Goal: Obtain resource: Download file/media

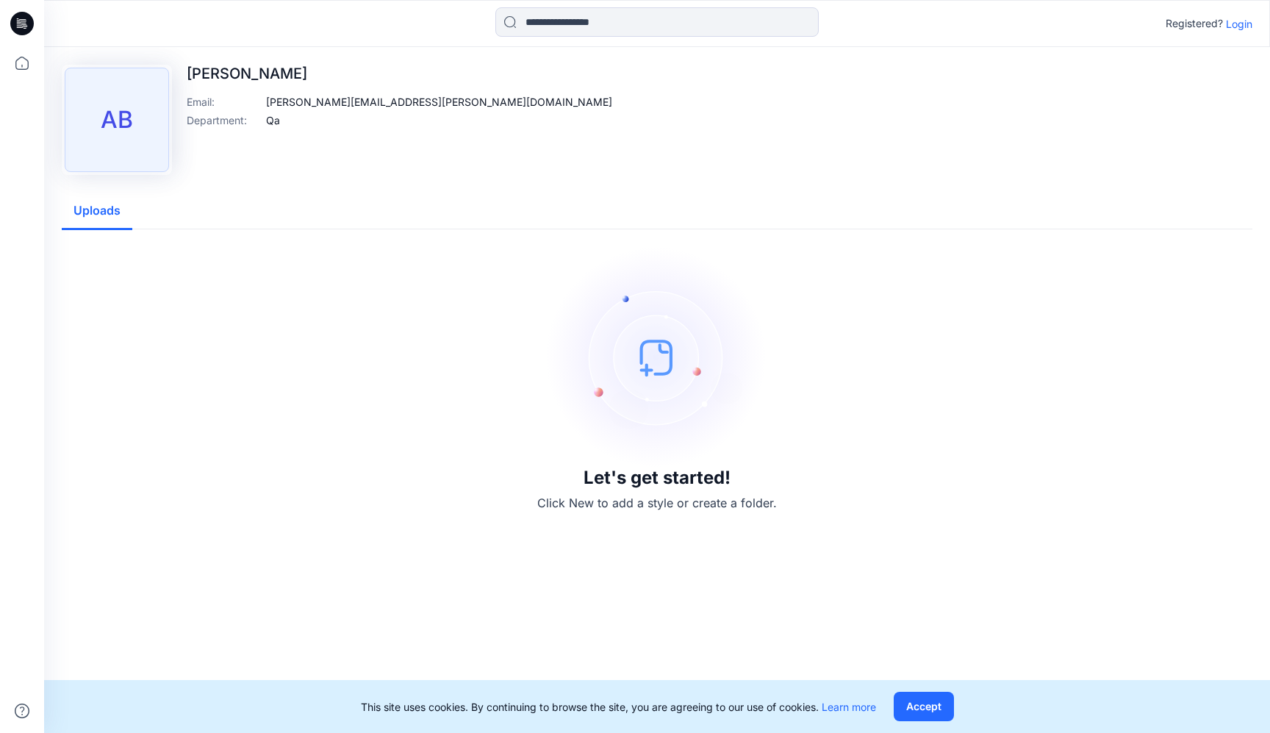
click at [1082, 23] on p "Login" at bounding box center [1239, 23] width 26 height 15
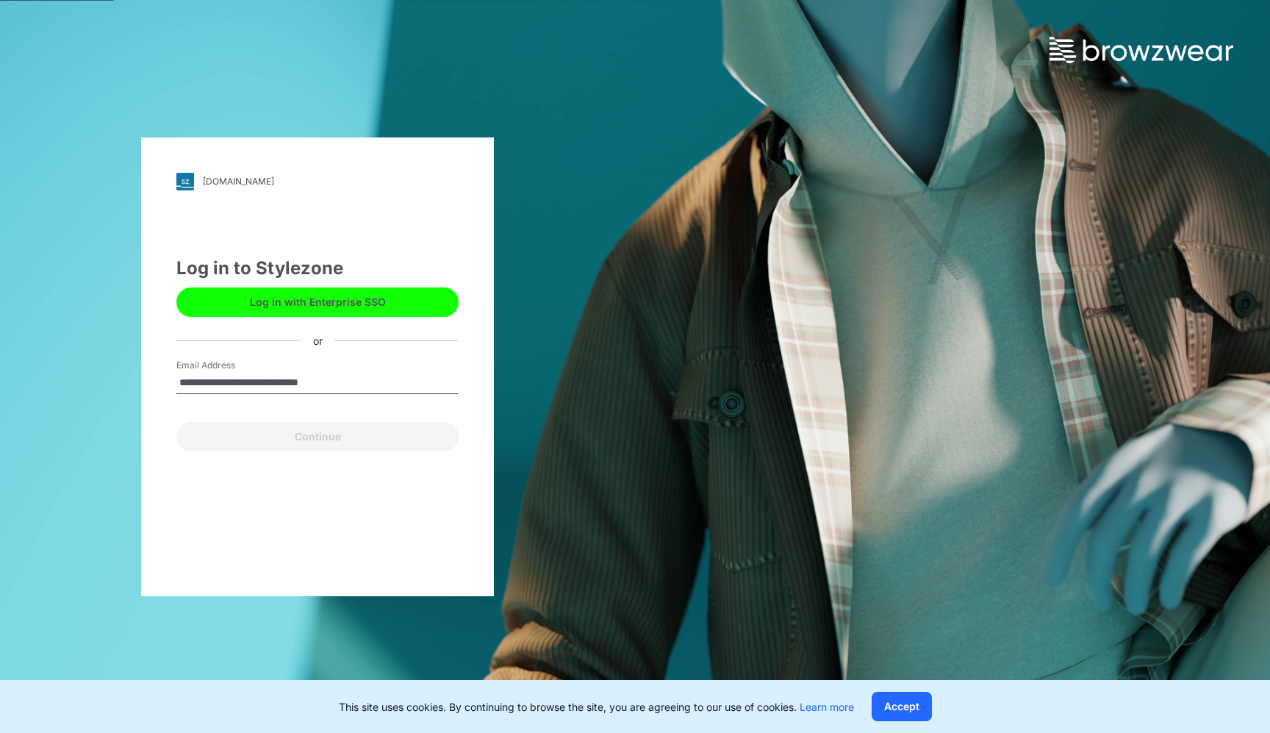
type input "**********"
click at [318, 436] on button "Continue" at bounding box center [317, 436] width 282 height 29
click at [233, 432] on button "Continue" at bounding box center [317, 436] width 282 height 29
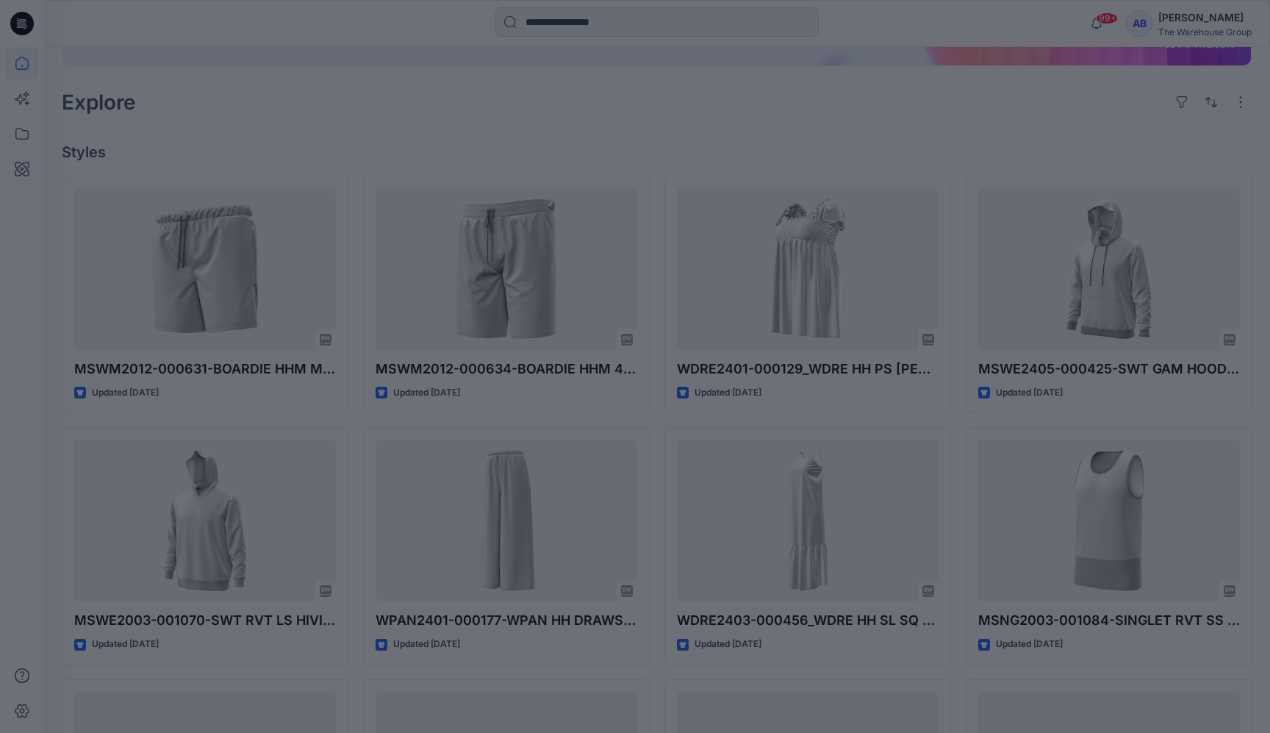
scroll to position [304, 0]
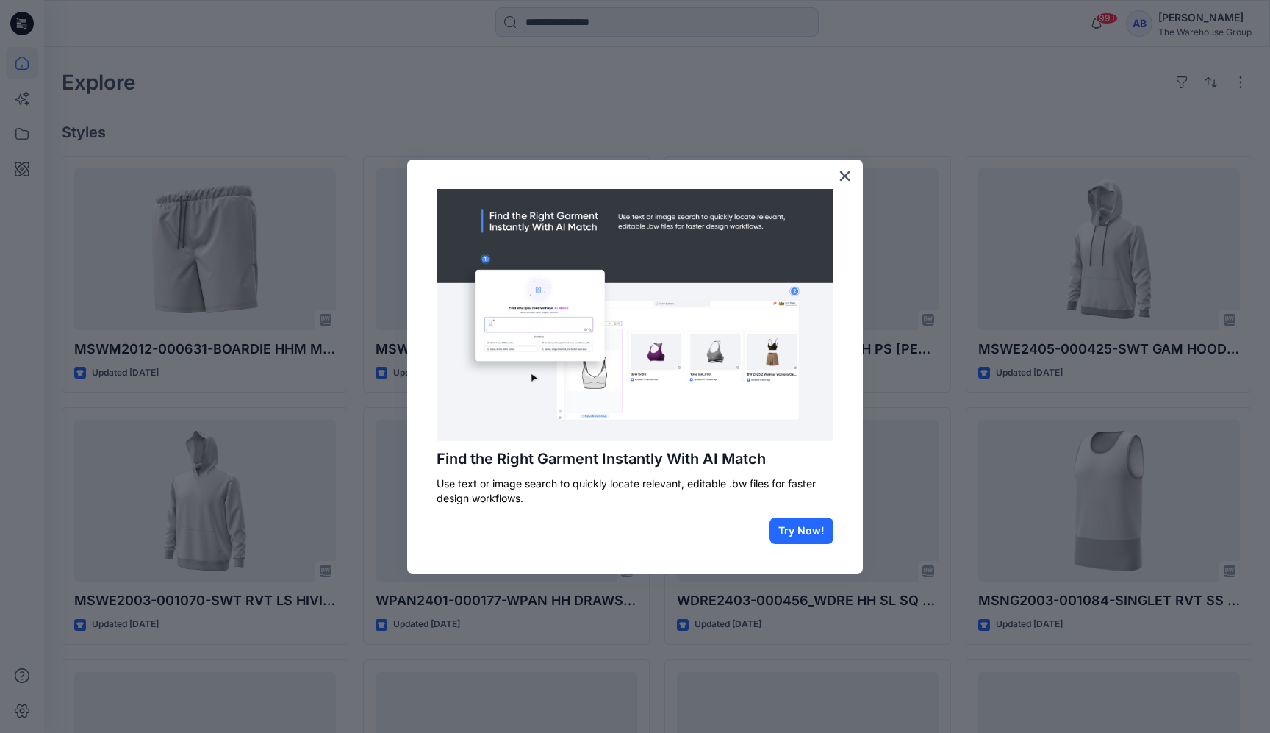
click at [676, 421] on img at bounding box center [635, 315] width 397 height 252
click at [810, 525] on button "Try Now!" at bounding box center [802, 531] width 64 height 26
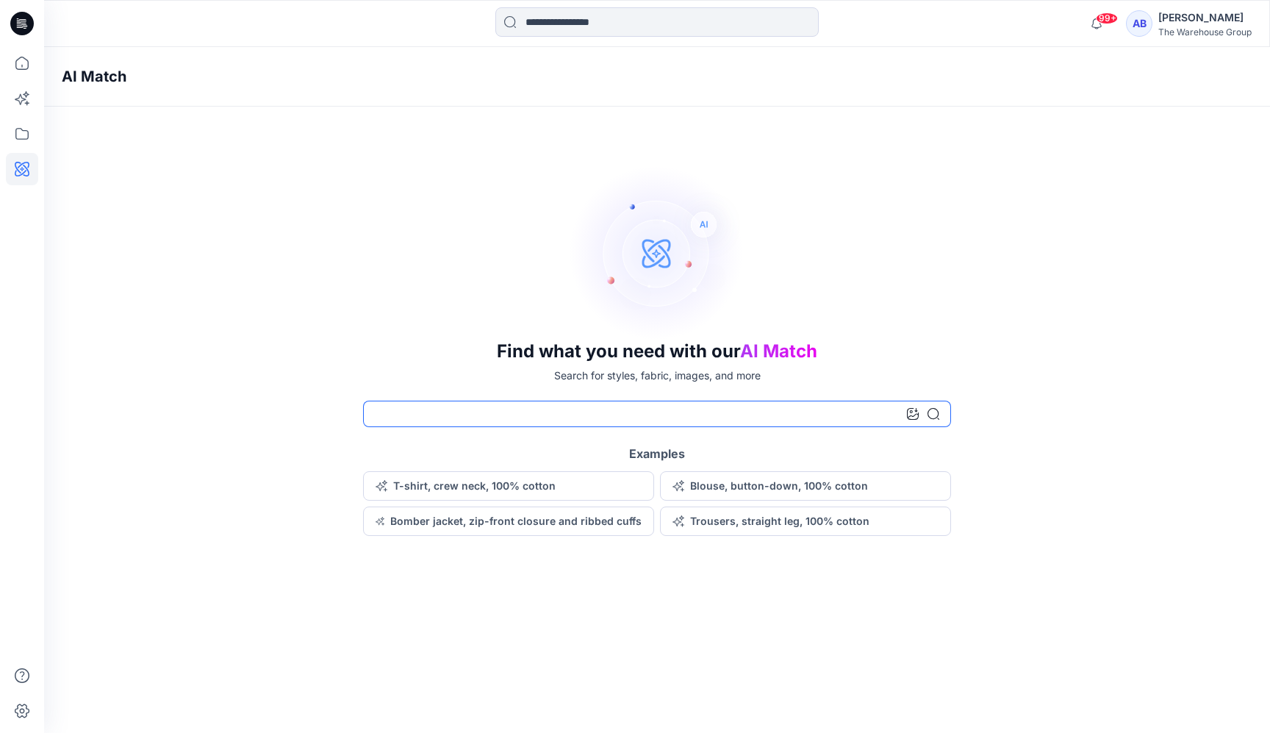
click at [521, 415] on input at bounding box center [657, 414] width 588 height 26
type input "**********"
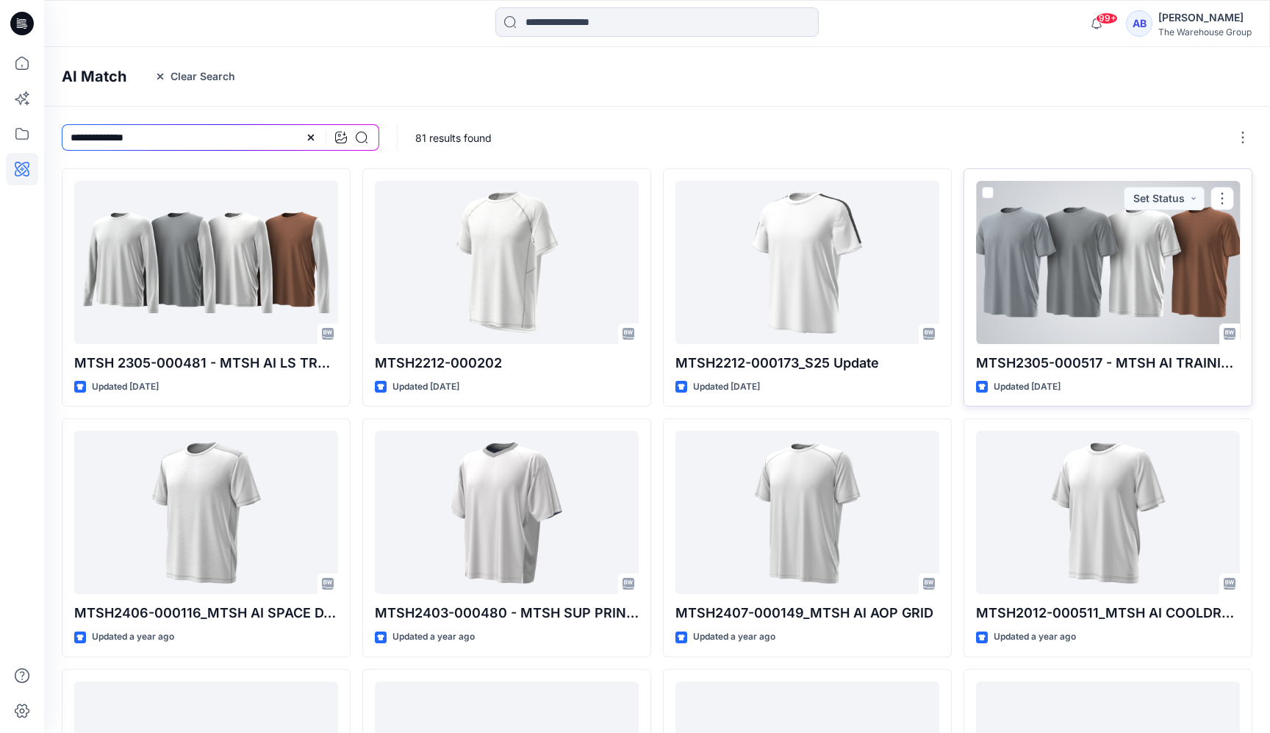
click at [1098, 255] on div at bounding box center [1108, 262] width 264 height 163
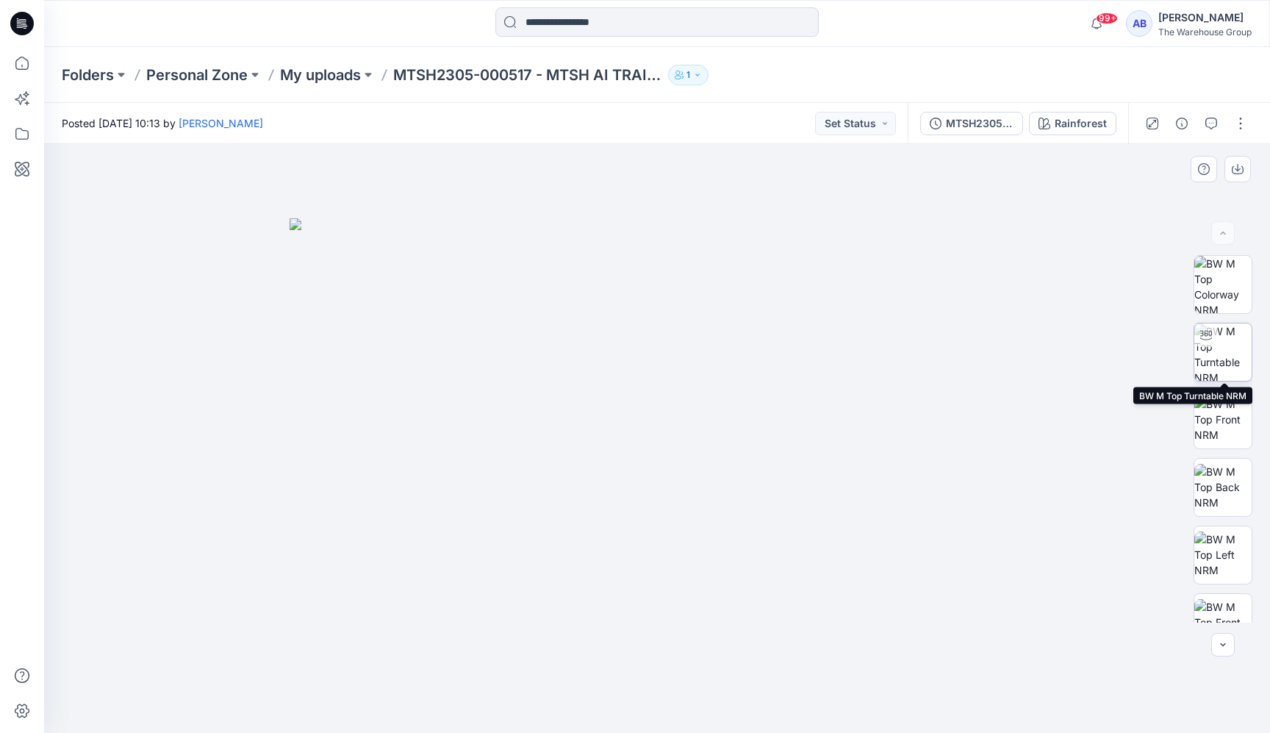
click at [1226, 353] on img at bounding box center [1223, 351] width 57 height 57
click at [1240, 123] on button "button" at bounding box center [1241, 124] width 24 height 24
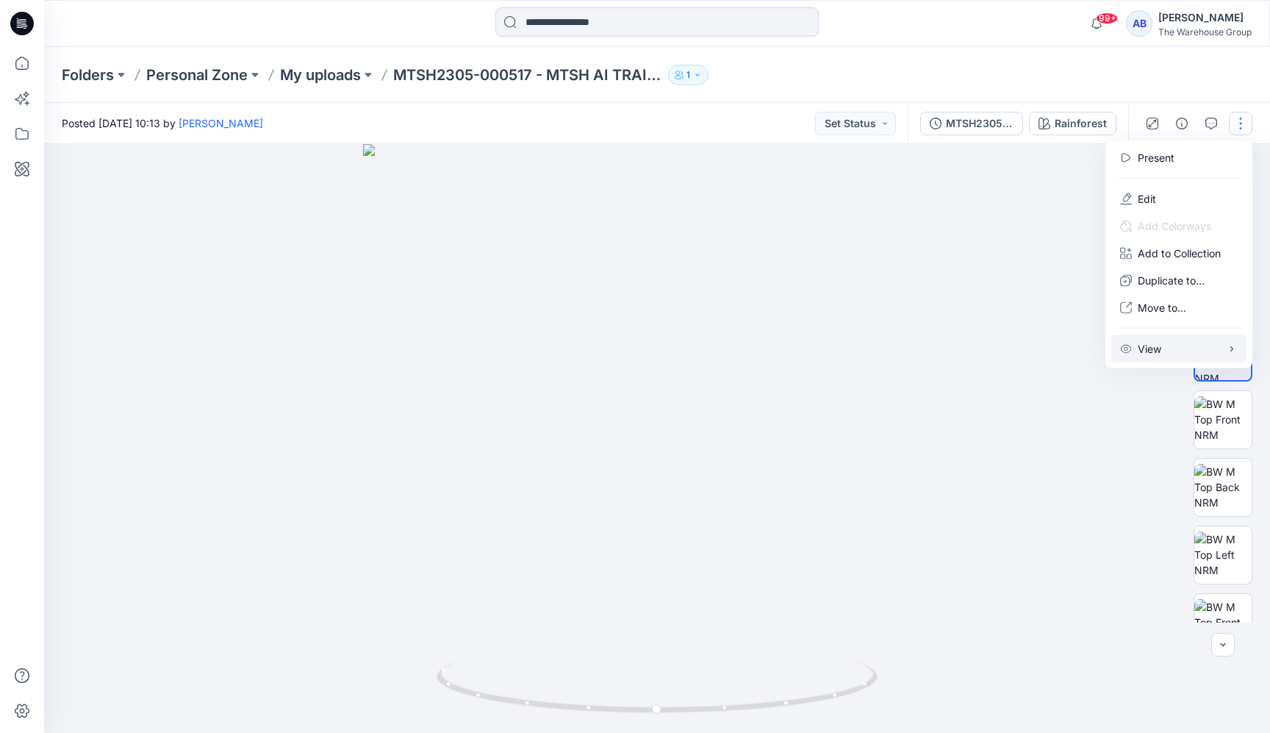
click at [1186, 348] on button "View" at bounding box center [1179, 348] width 135 height 27
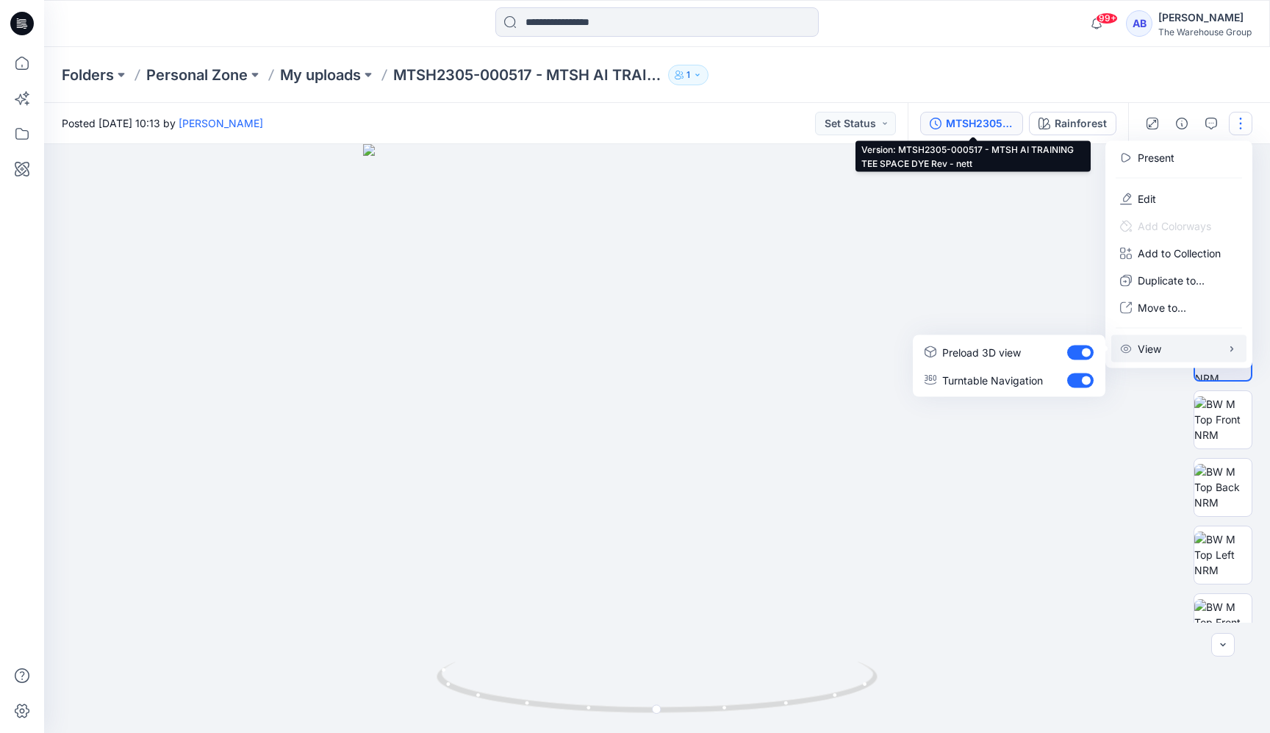
click at [1014, 121] on div "MTSH2305-000517 - MTSH AI TRAINING TEE SPACE DYE Rev - nett" at bounding box center [980, 123] width 68 height 16
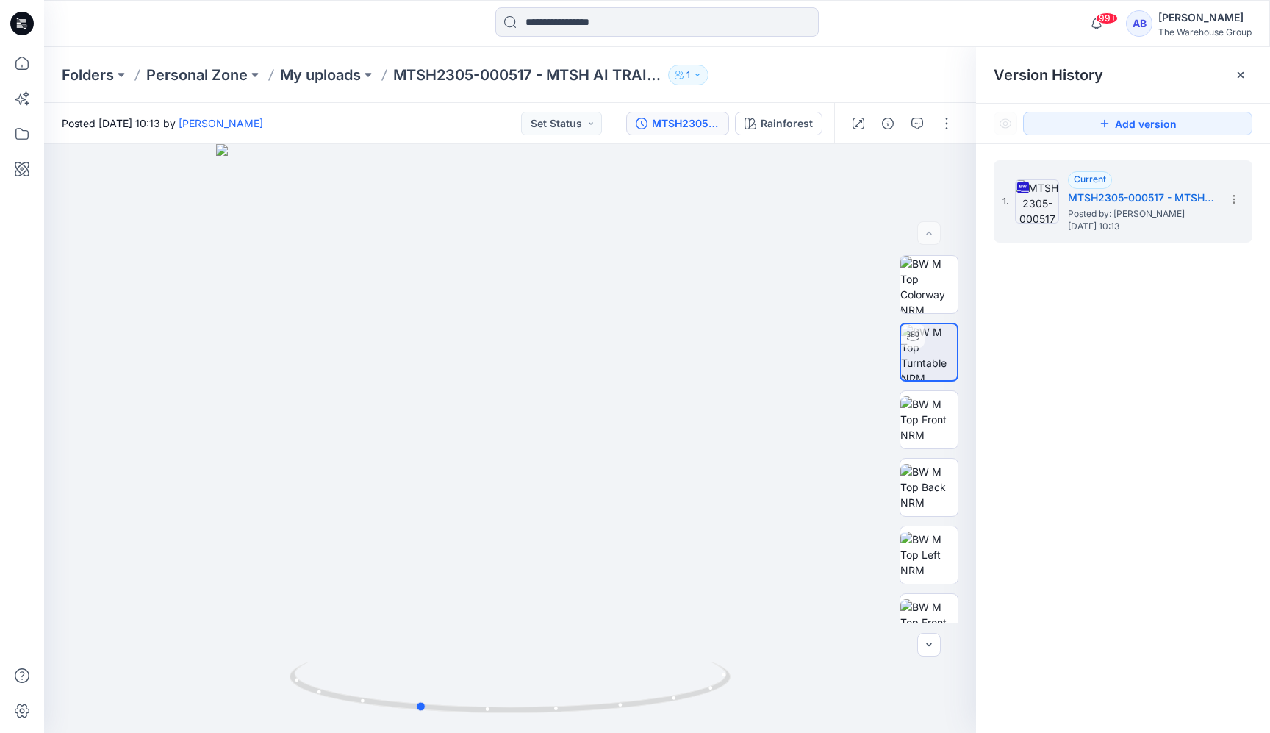
click at [21, 23] on icon at bounding box center [22, 24] width 24 height 24
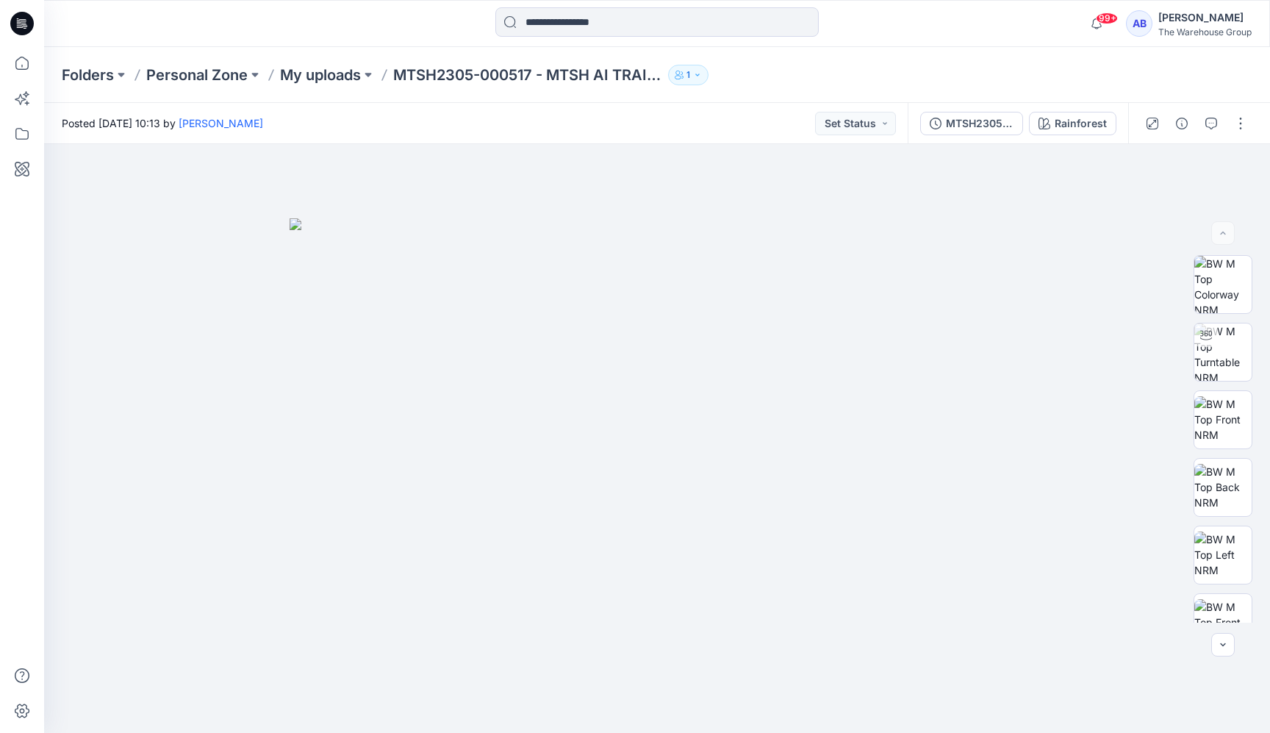
click at [702, 71] on icon "button" at bounding box center [697, 75] width 9 height 9
click at [877, 53] on div "Folders Personal Zone My uploads MTSH2305-000517 - MTSH AI TRAINING TEE SPACE D…" at bounding box center [657, 75] width 1226 height 56
click at [884, 118] on button "Set Status" at bounding box center [855, 124] width 81 height 24
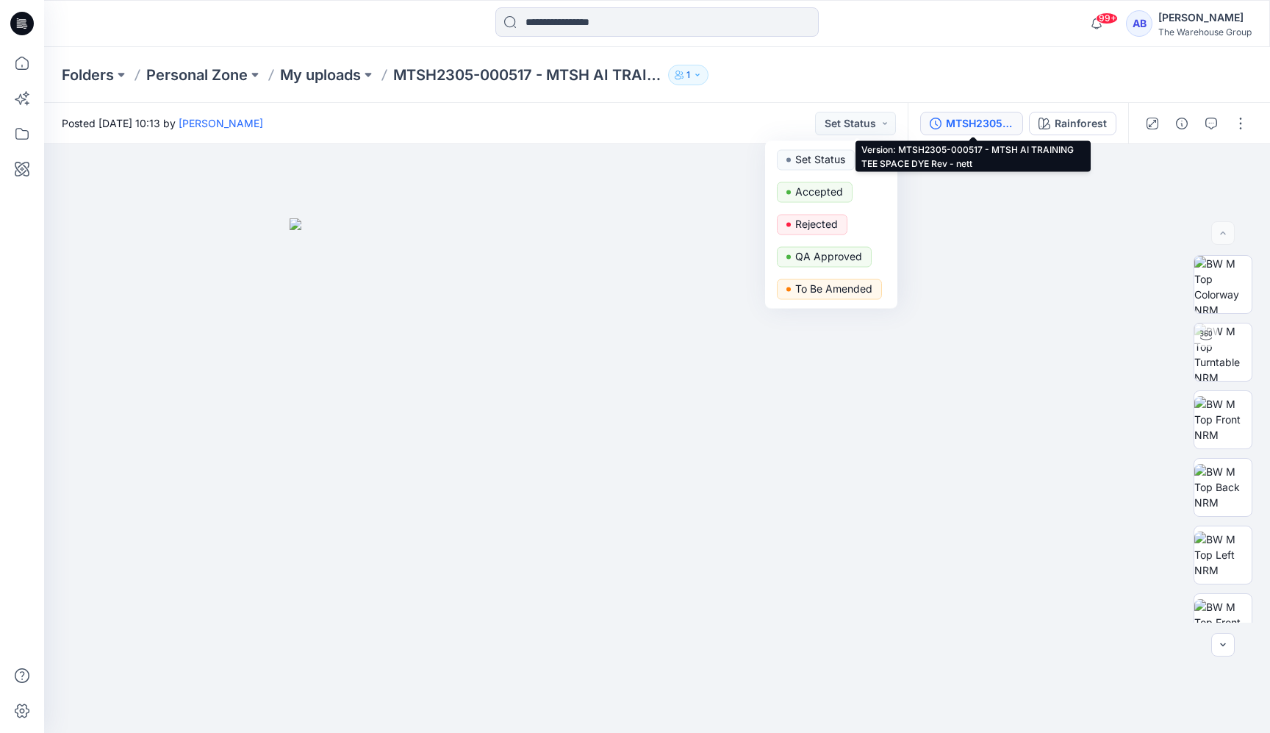
click at [974, 124] on div "MTSH2305-000517 - MTSH AI TRAINING TEE SPACE DYE Rev - nett" at bounding box center [980, 123] width 68 height 16
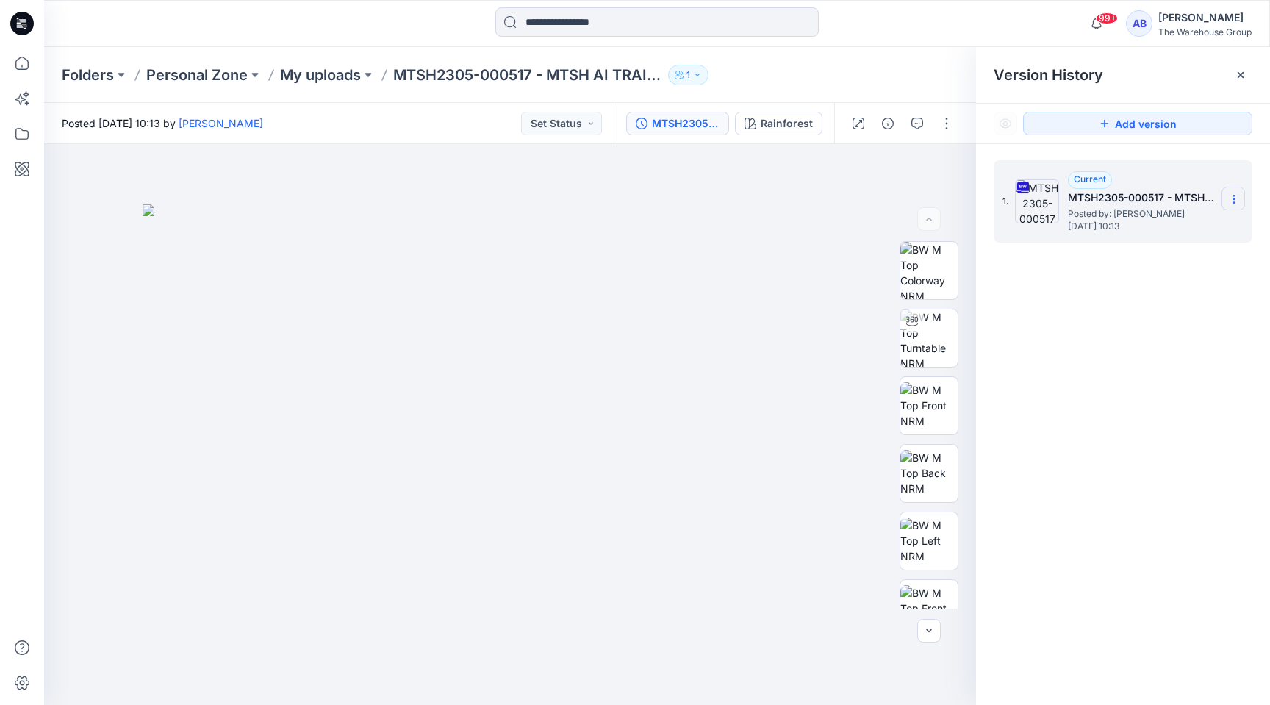
click at [1236, 198] on icon at bounding box center [1235, 199] width 12 height 12
click at [1171, 229] on span "Download Source BW File" at bounding box center [1160, 228] width 124 height 18
click at [1163, 229] on span "[DATE] 10:13" at bounding box center [1141, 226] width 147 height 10
click at [337, 75] on p "My uploads" at bounding box center [320, 75] width 81 height 21
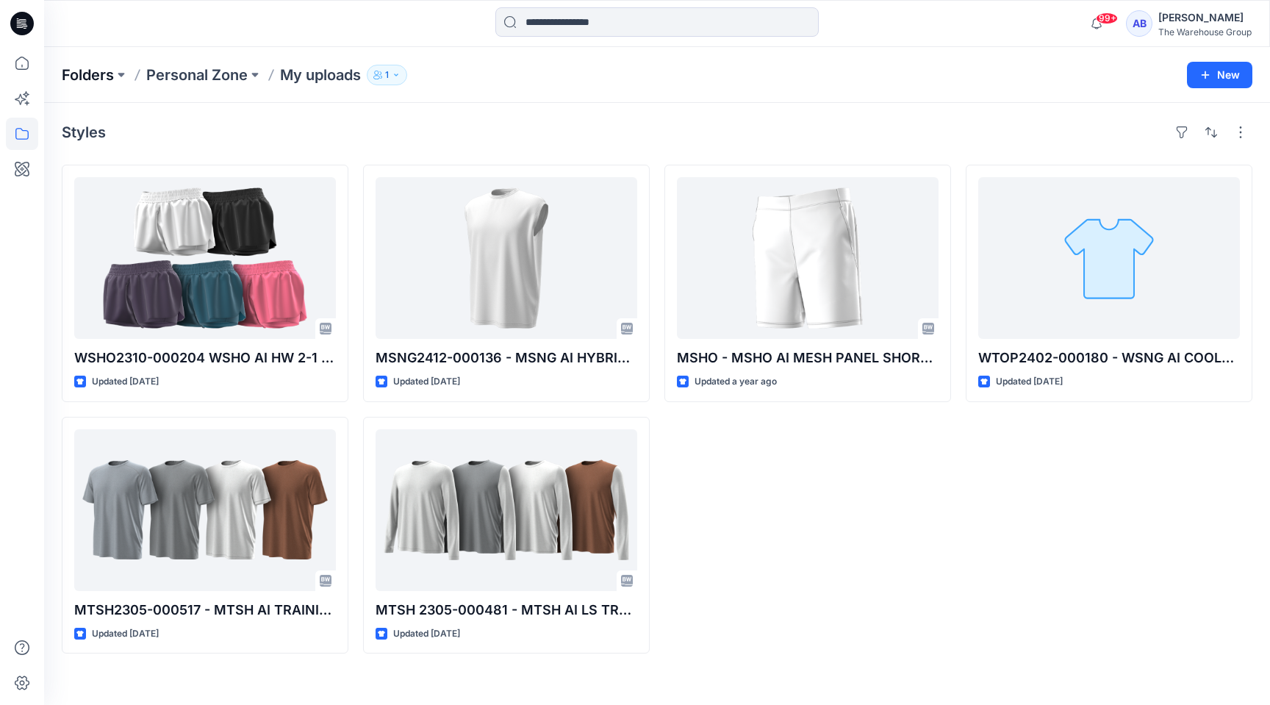
click at [79, 74] on p "Folders" at bounding box center [88, 75] width 52 height 21
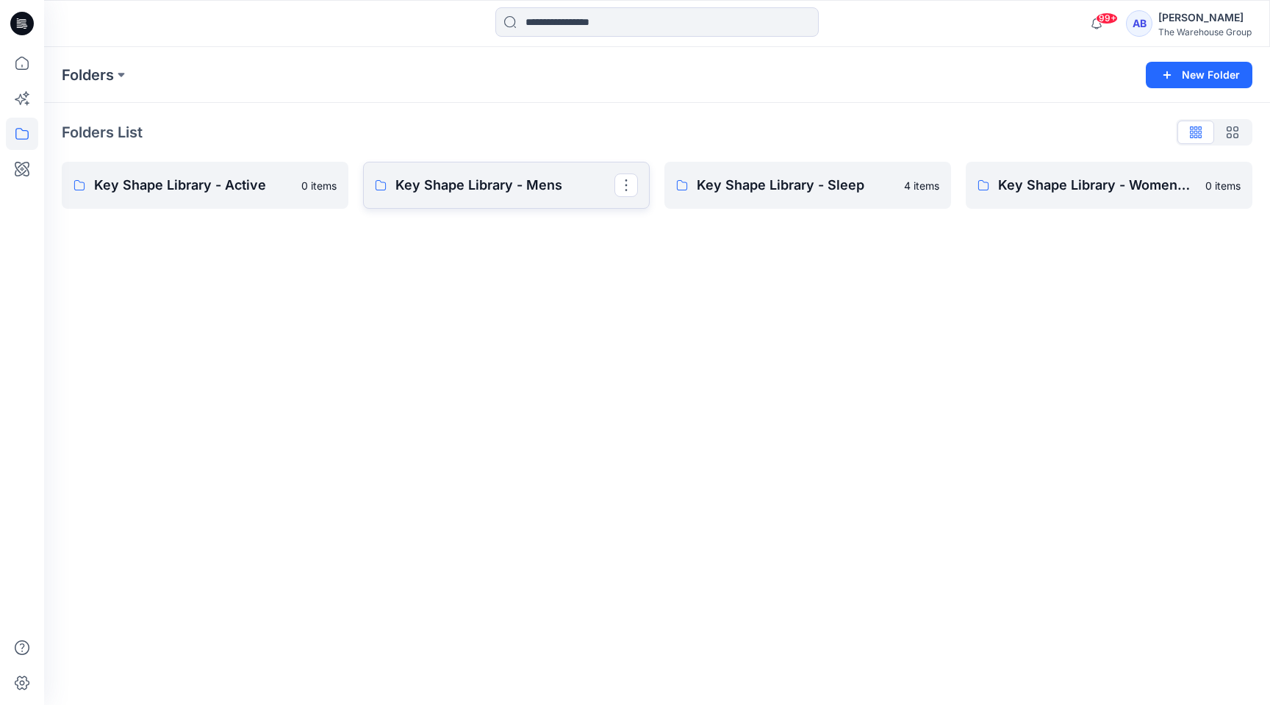
click at [453, 187] on p "Key Shape Library - Mens" at bounding box center [505, 185] width 219 height 21
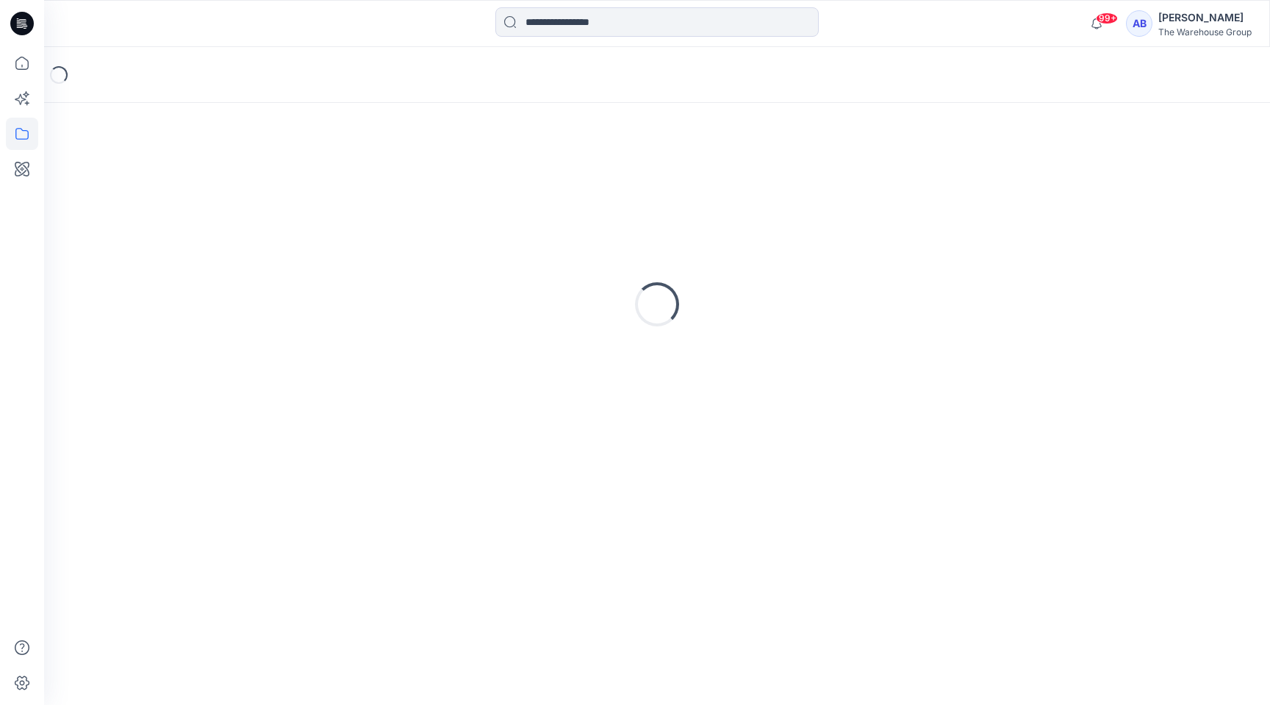
click at [453, 187] on div "Loading..." at bounding box center [657, 305] width 1191 height 368
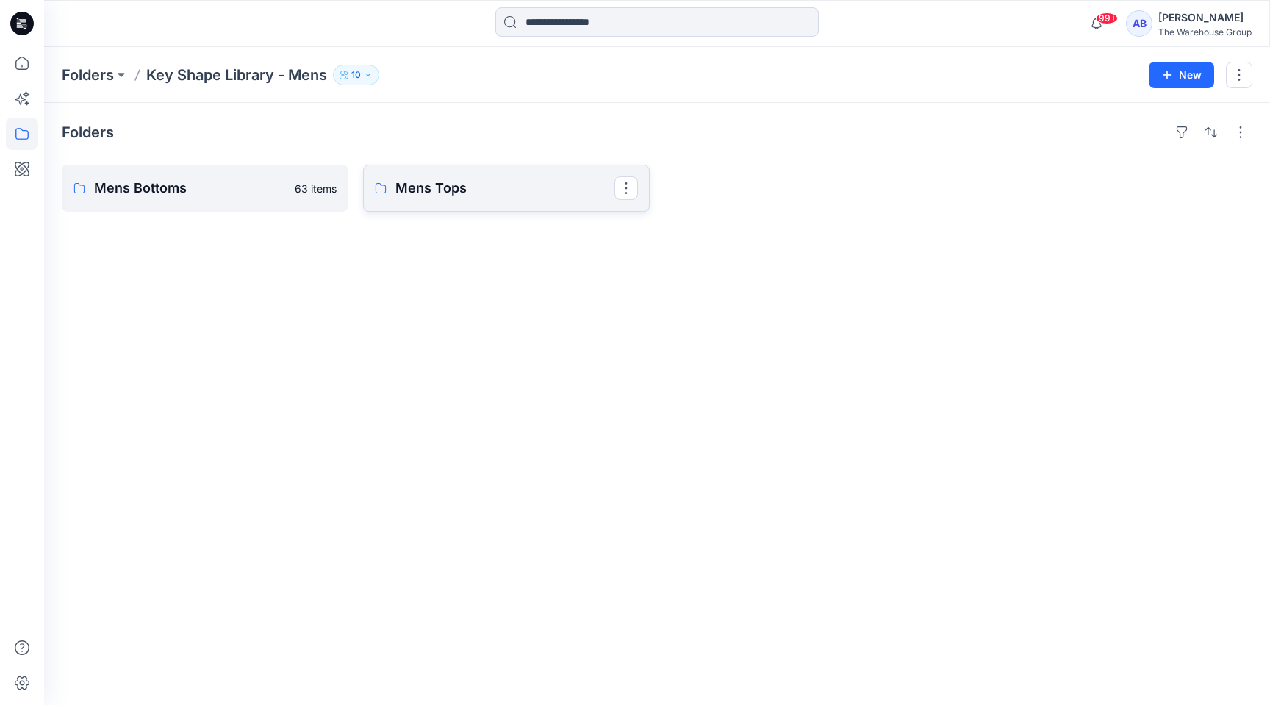
click at [446, 186] on p "Mens Tops" at bounding box center [505, 188] width 219 height 21
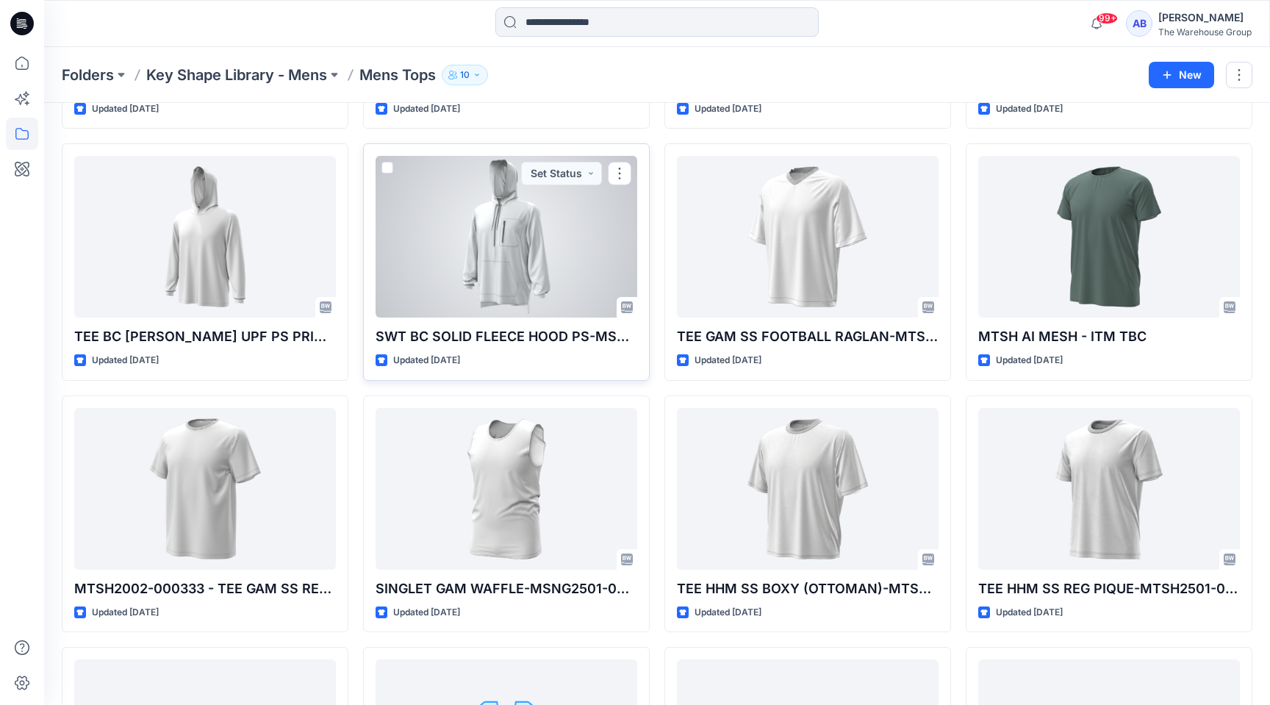
scroll to position [1291, 0]
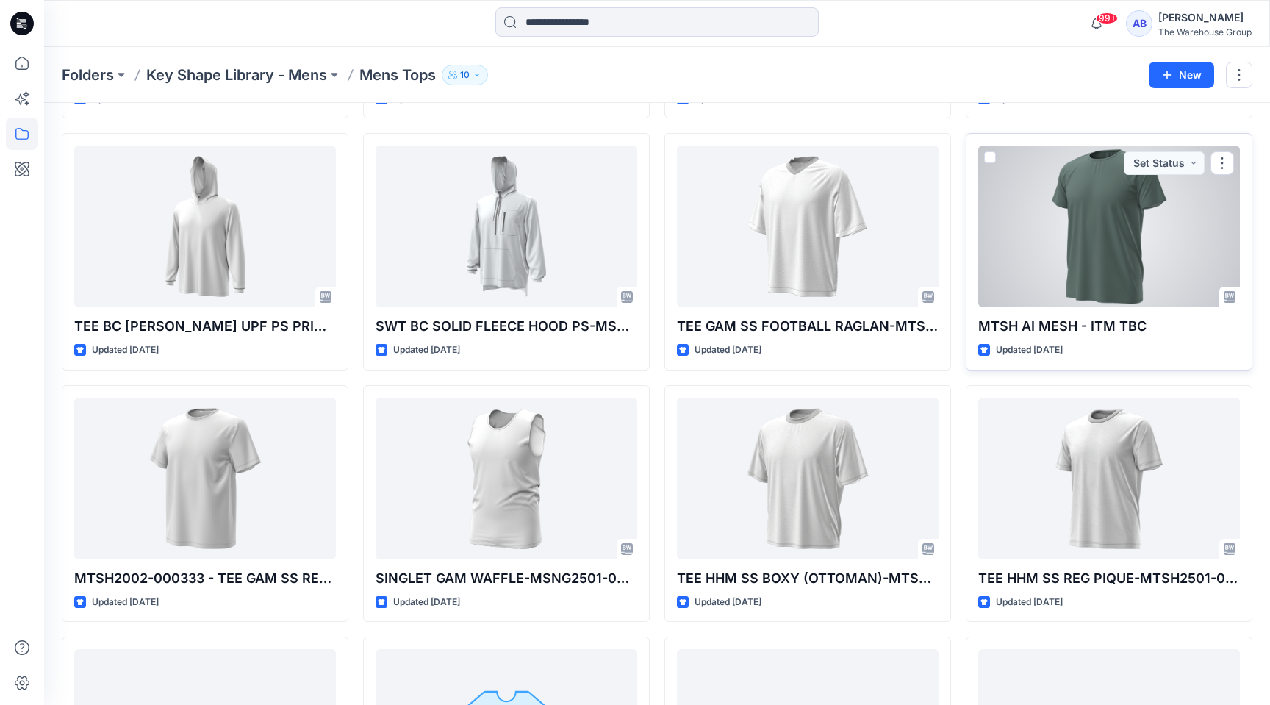
click at [1095, 234] on div at bounding box center [1110, 227] width 262 height 162
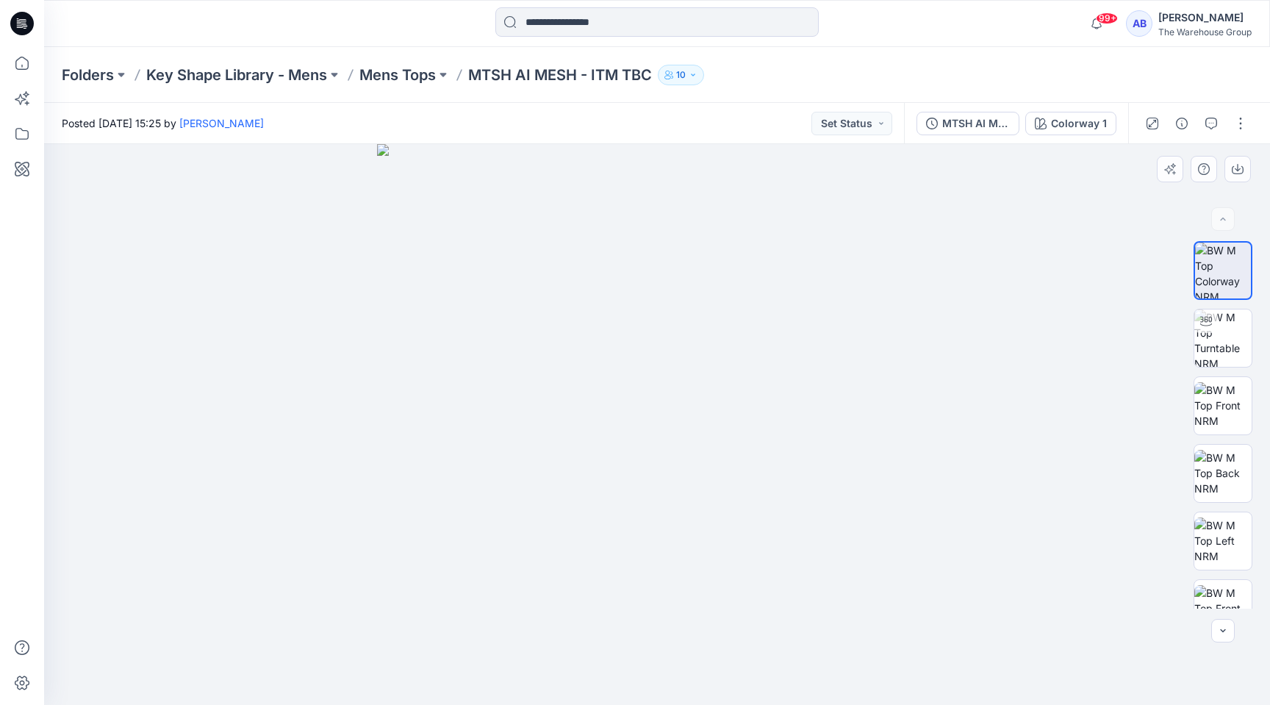
drag, startPoint x: 671, startPoint y: 404, endPoint x: 682, endPoint y: 379, distance: 27.7
click at [1231, 336] on img at bounding box center [1223, 338] width 57 height 57
click at [396, 74] on p "Mens Tops" at bounding box center [398, 75] width 76 height 21
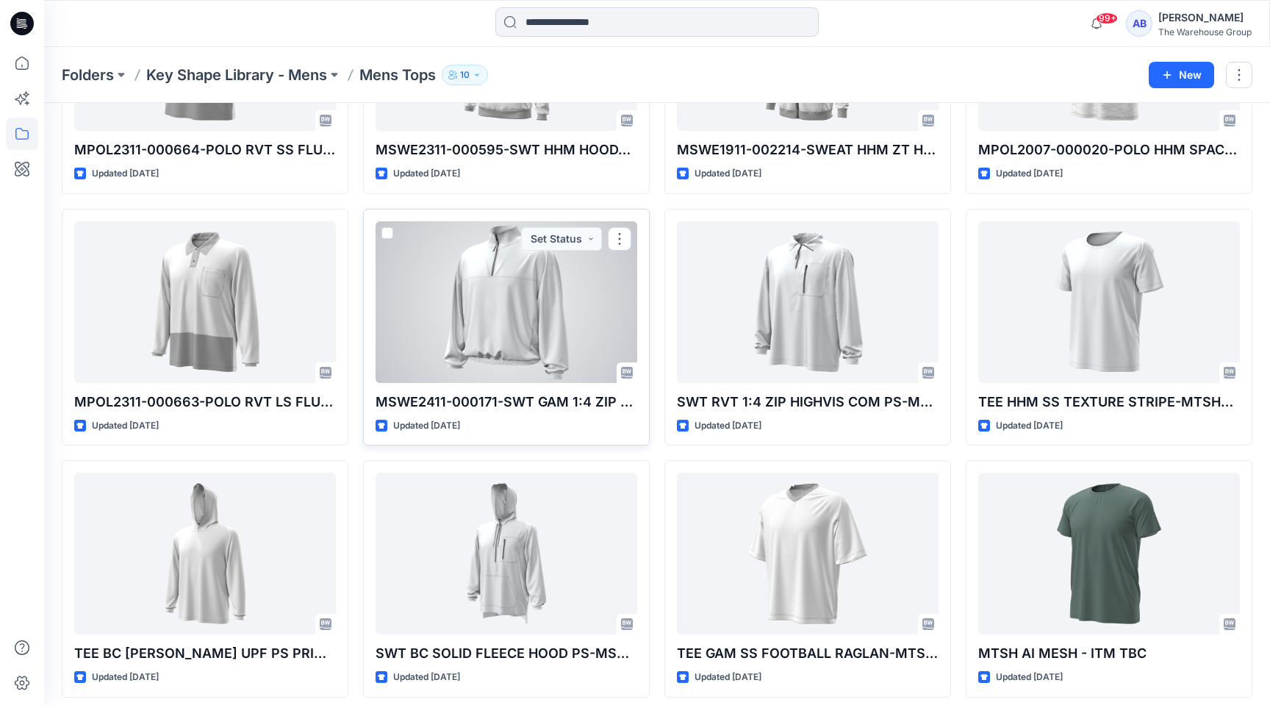
scroll to position [948, 0]
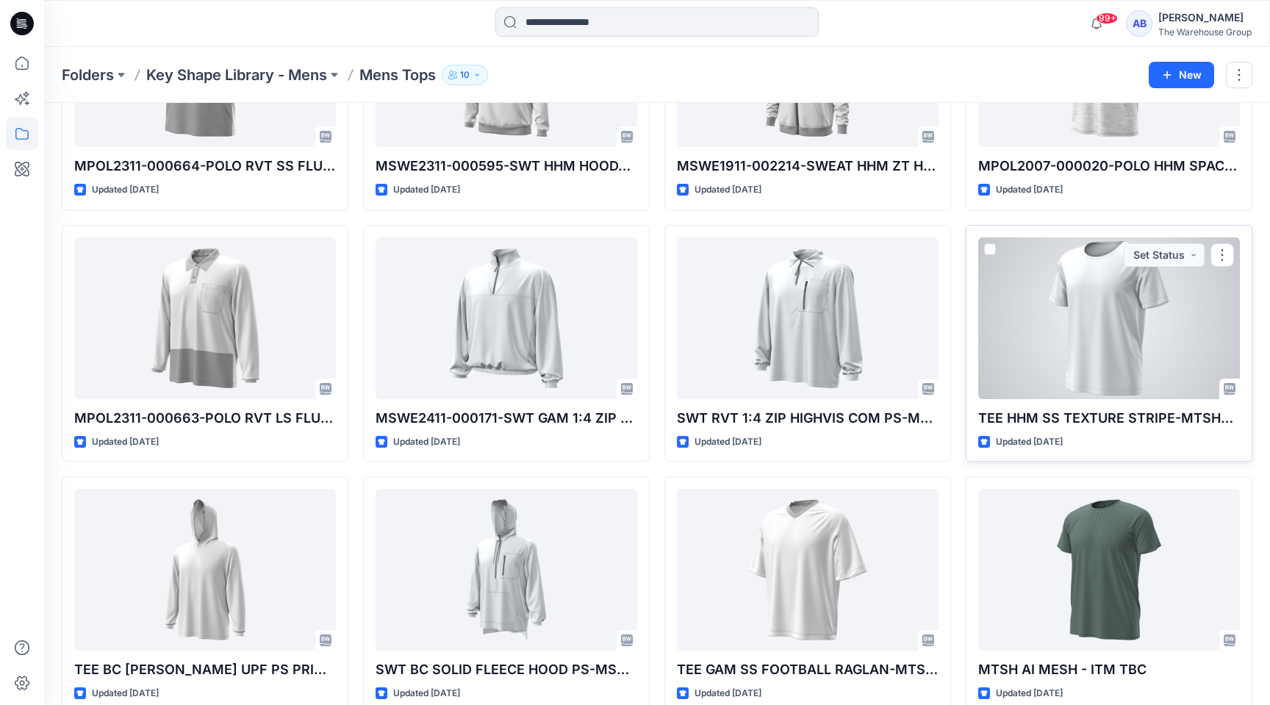
click at [1103, 293] on div at bounding box center [1110, 318] width 262 height 162
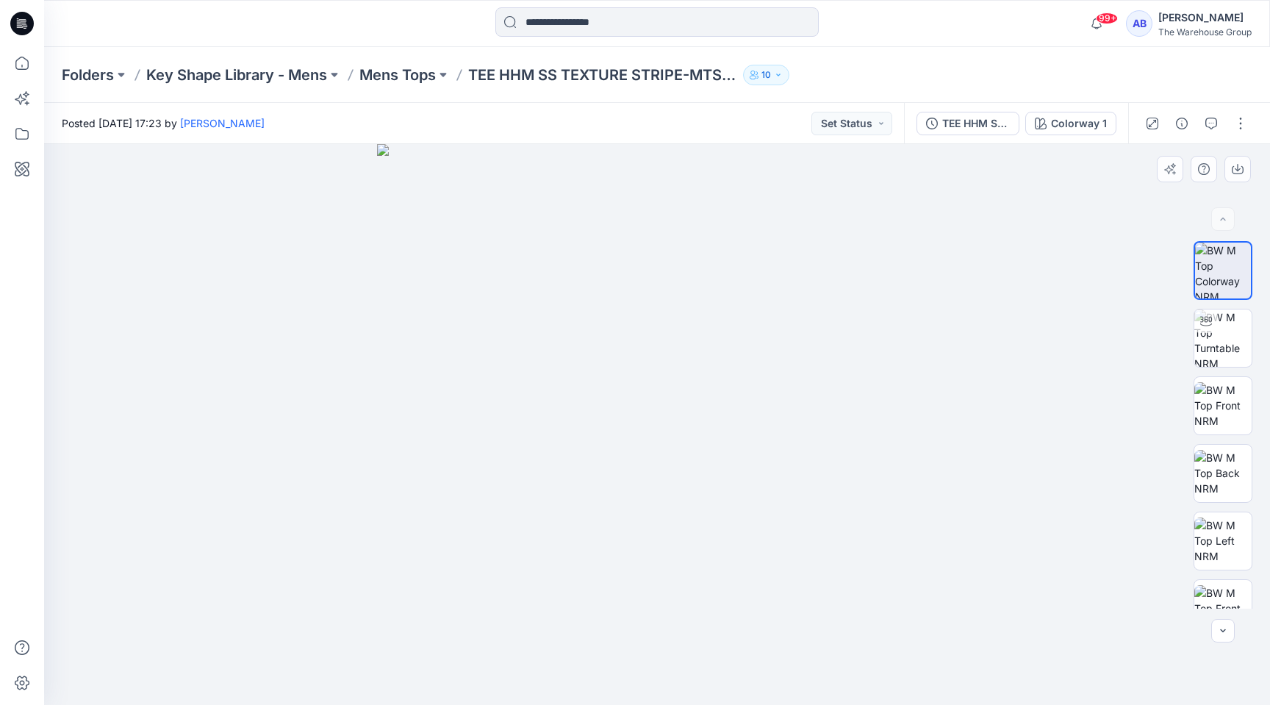
click at [831, 355] on img at bounding box center [657, 424] width 561 height 561
click at [414, 74] on p "Mens Tops" at bounding box center [398, 75] width 76 height 21
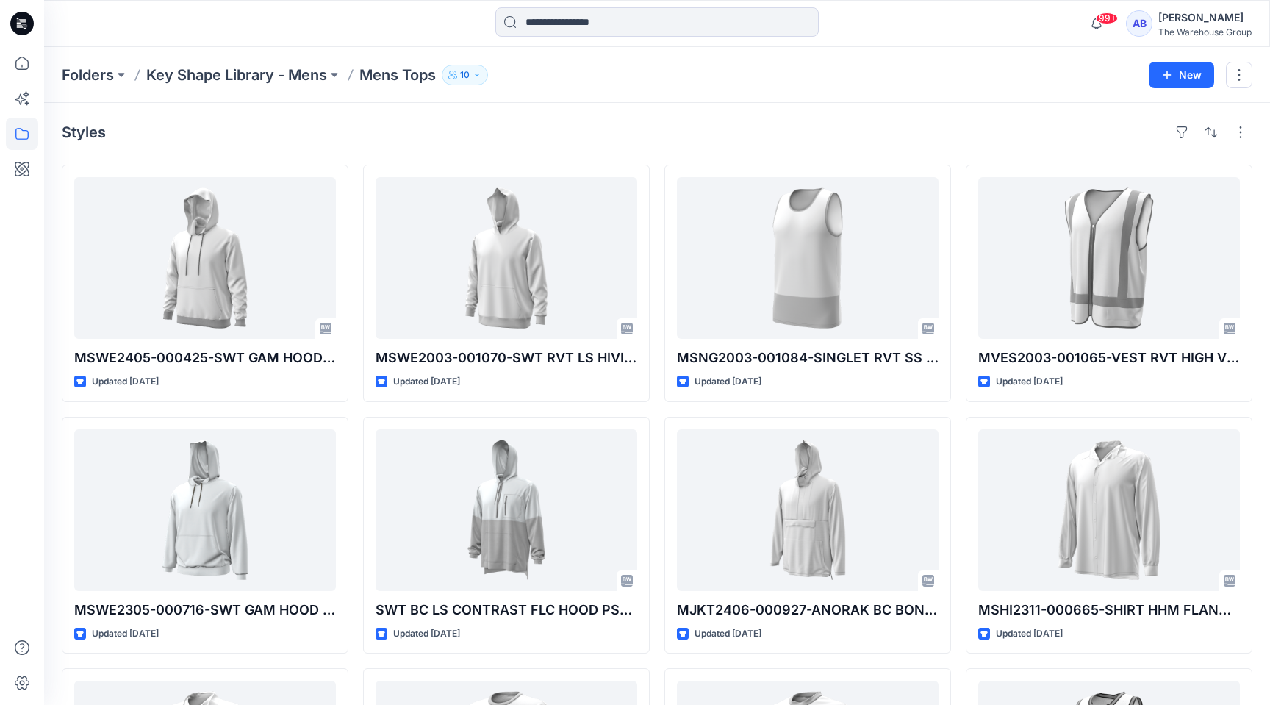
click at [134, 69] on icon at bounding box center [138, 75] width 12 height 12
click at [118, 73] on button at bounding box center [121, 75] width 15 height 21
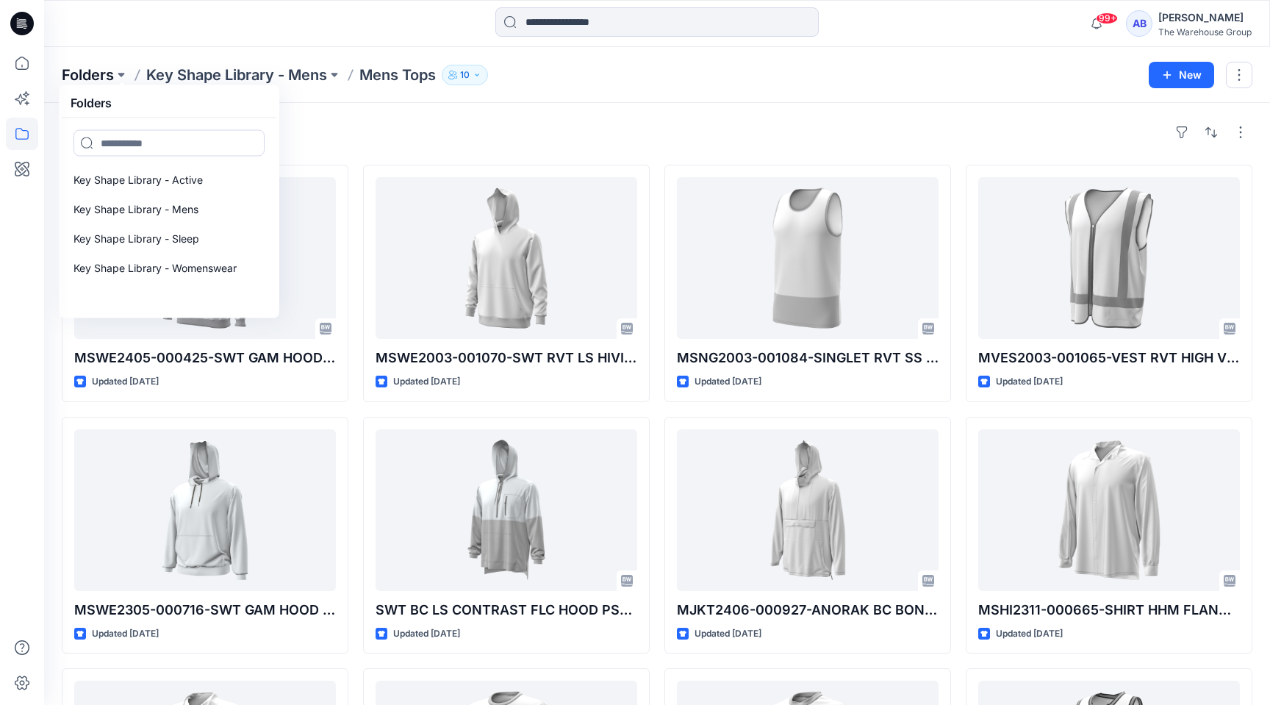
click at [101, 69] on p "Folders" at bounding box center [88, 75] width 52 height 21
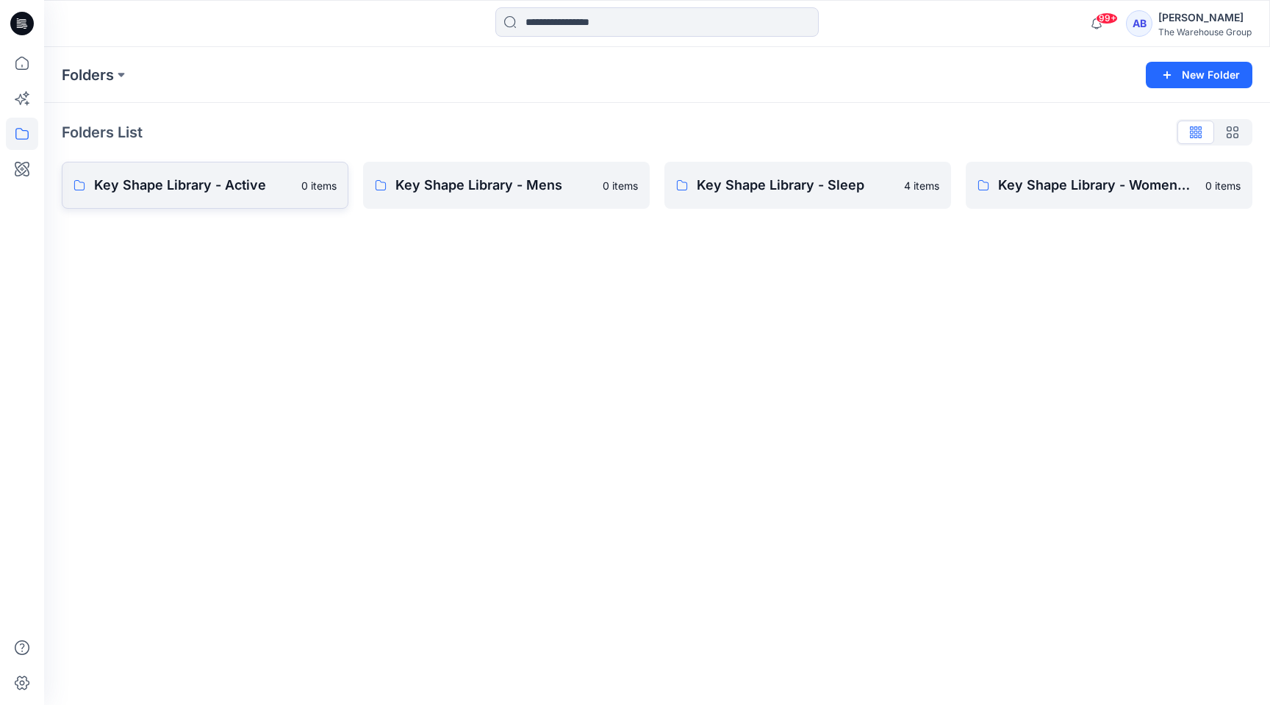
click at [225, 187] on p "Key Shape Library - Active" at bounding box center [193, 185] width 199 height 21
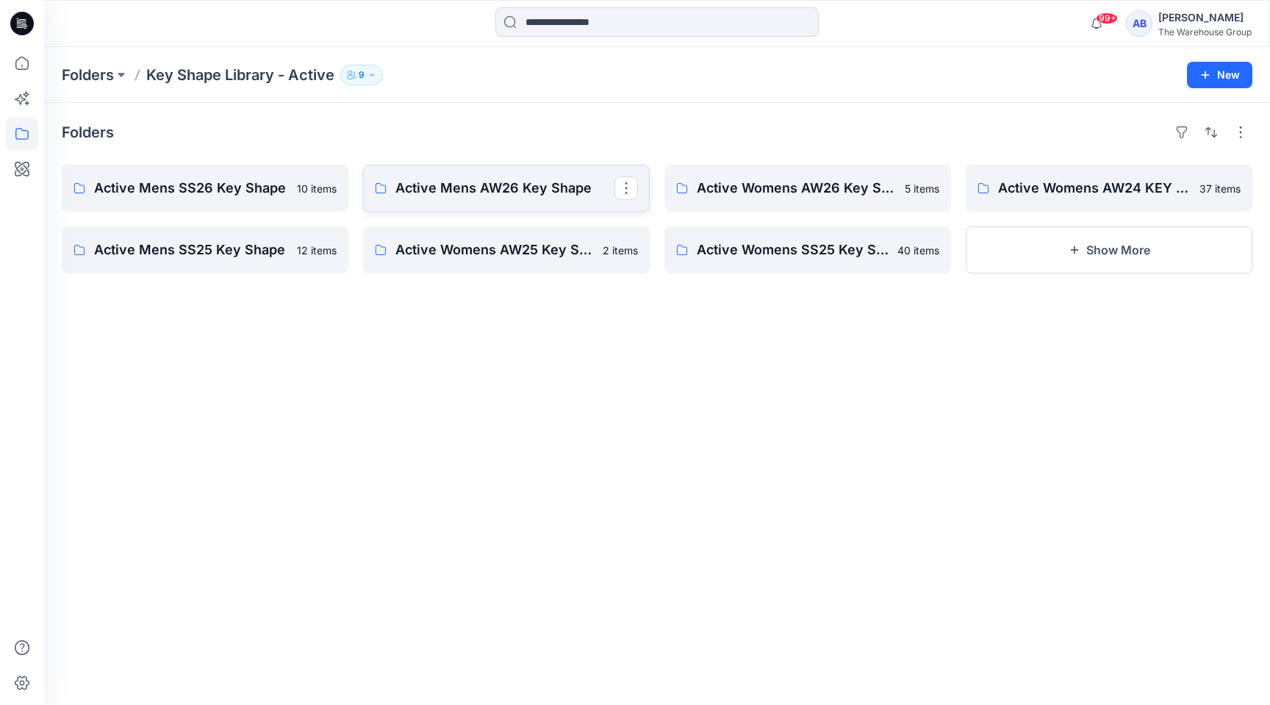
click at [460, 187] on p "Active Mens AW26 Key Shape" at bounding box center [505, 188] width 219 height 21
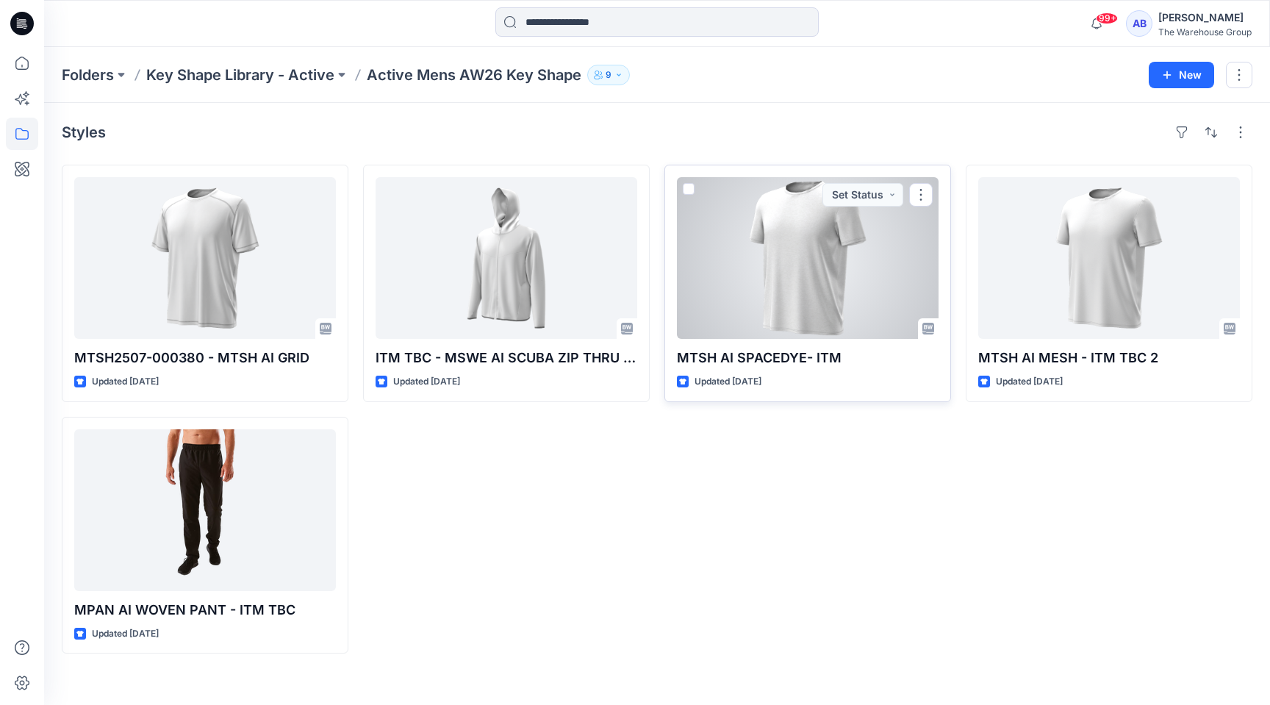
click at [800, 275] on div at bounding box center [808, 258] width 262 height 162
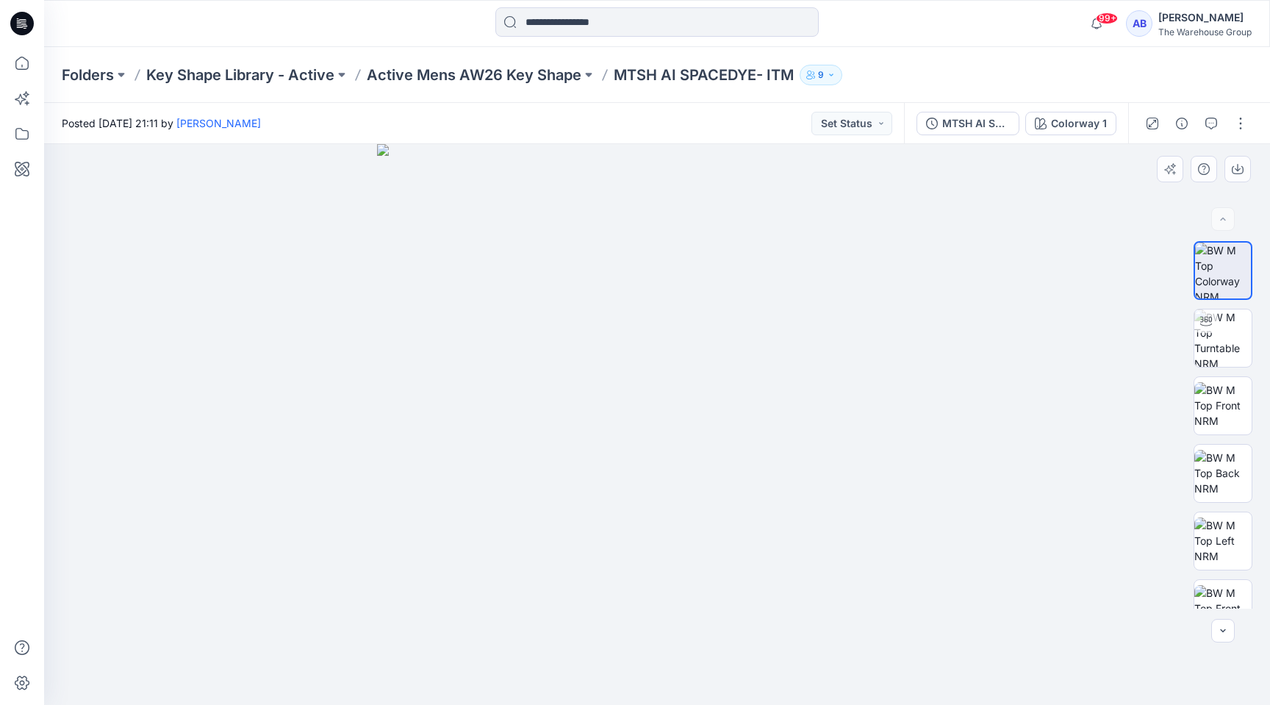
click at [592, 171] on img at bounding box center [657, 424] width 561 height 561
click at [1244, 127] on button "button" at bounding box center [1241, 124] width 24 height 24
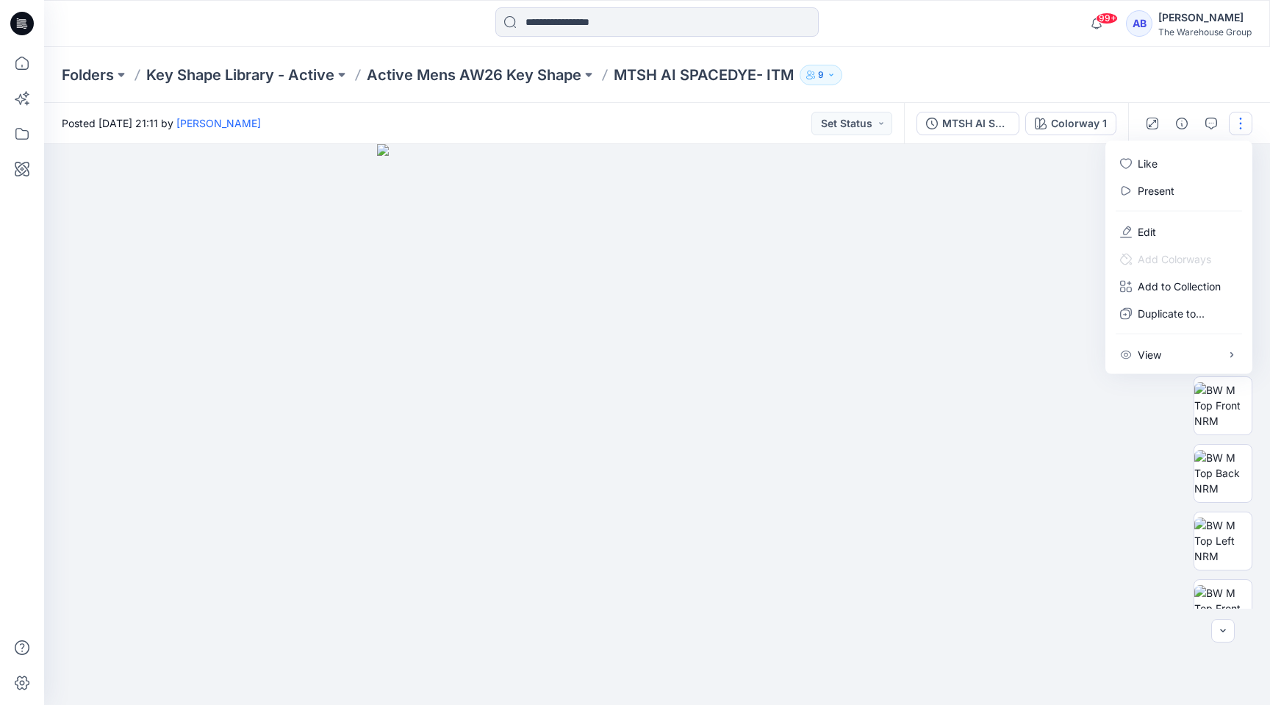
click at [1026, 240] on div at bounding box center [657, 424] width 1226 height 561
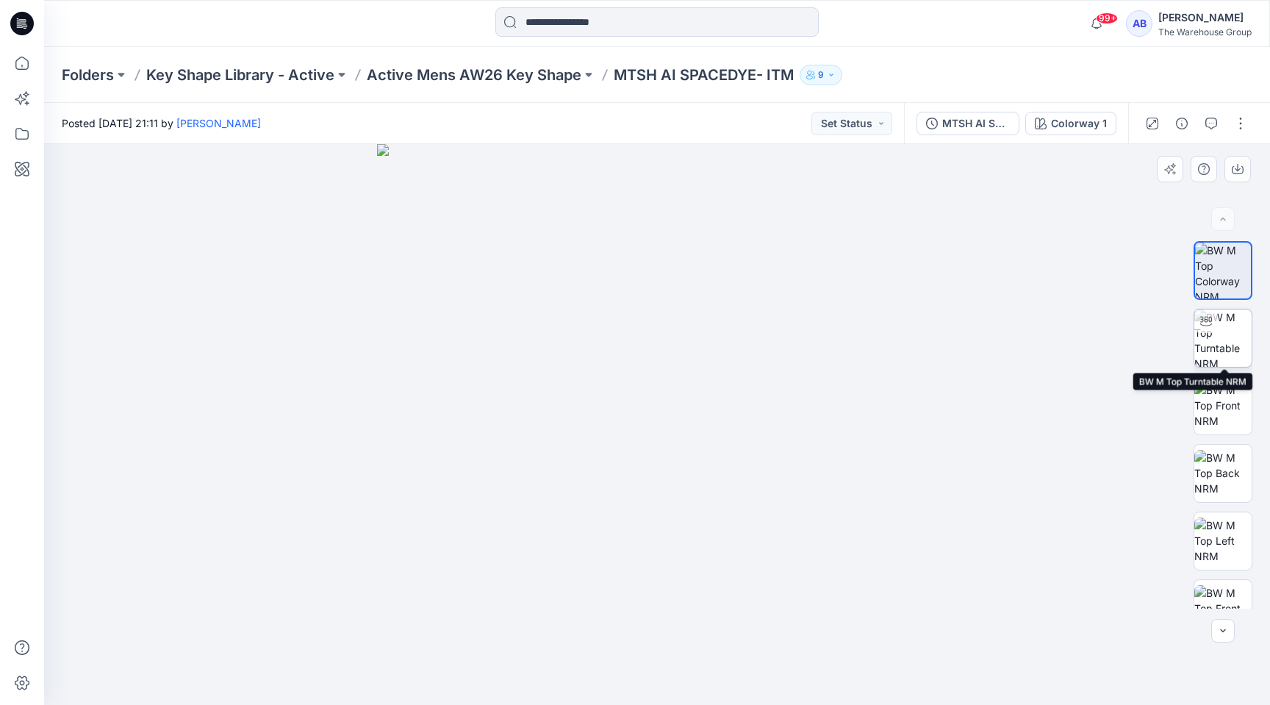
click at [1238, 343] on img at bounding box center [1223, 338] width 57 height 57
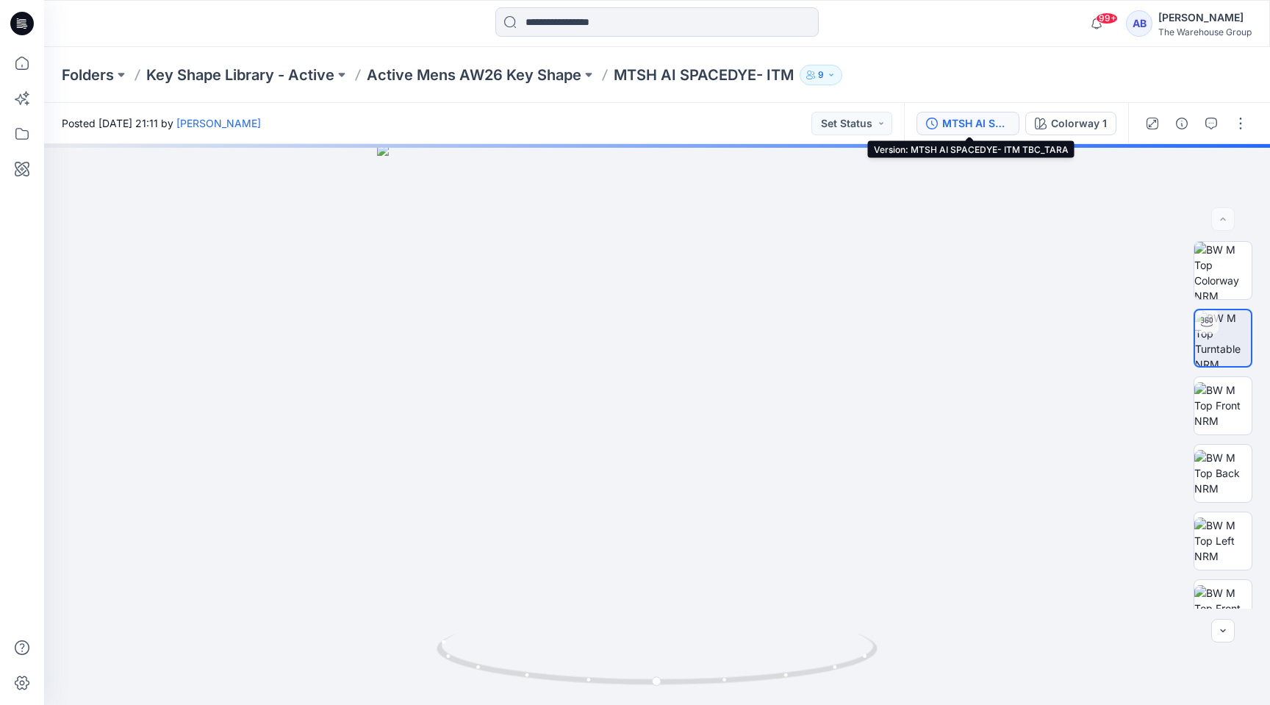
click at [992, 126] on div "MTSH AI SPACEDYE- ITM TBC_TARA" at bounding box center [977, 123] width 68 height 16
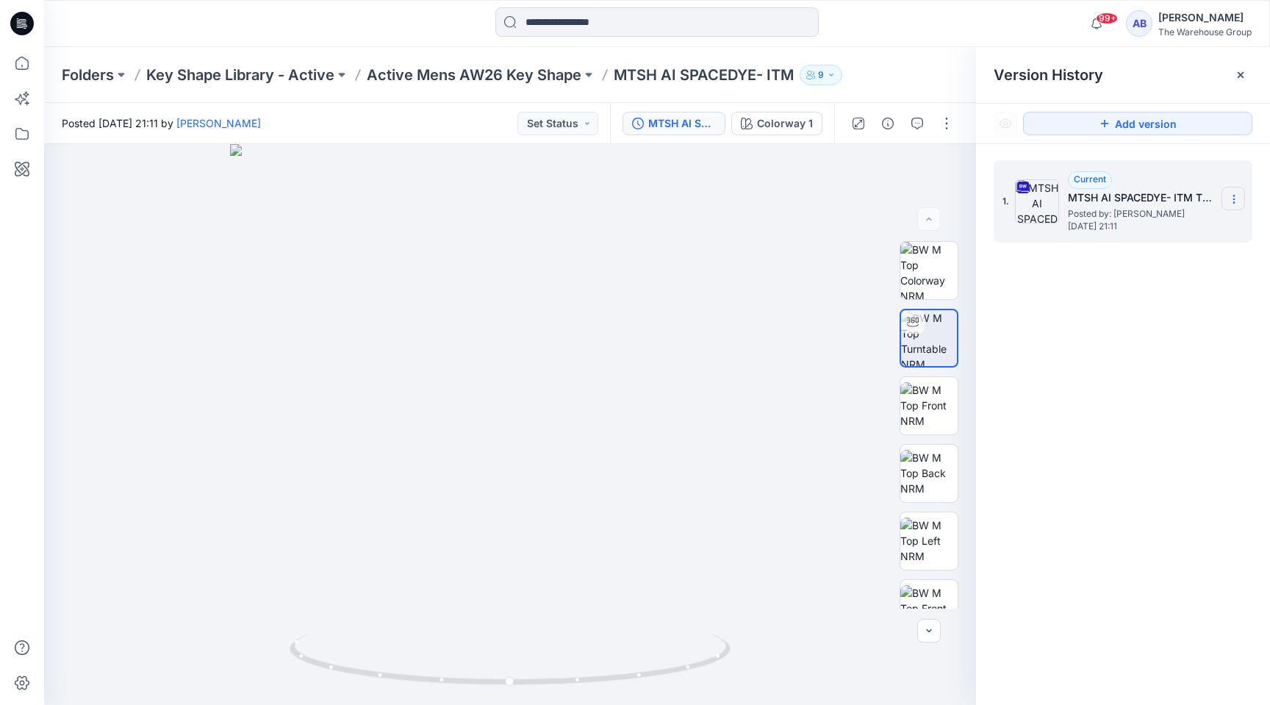
click at [1234, 196] on icon at bounding box center [1234, 196] width 1 height 1
click at [1179, 231] on span "Download Source BW File" at bounding box center [1160, 228] width 124 height 18
click at [1169, 229] on span "[DATE] 21:11" at bounding box center [1141, 226] width 147 height 10
click at [484, 79] on p "Active Mens AW26 Key Shape" at bounding box center [474, 75] width 215 height 21
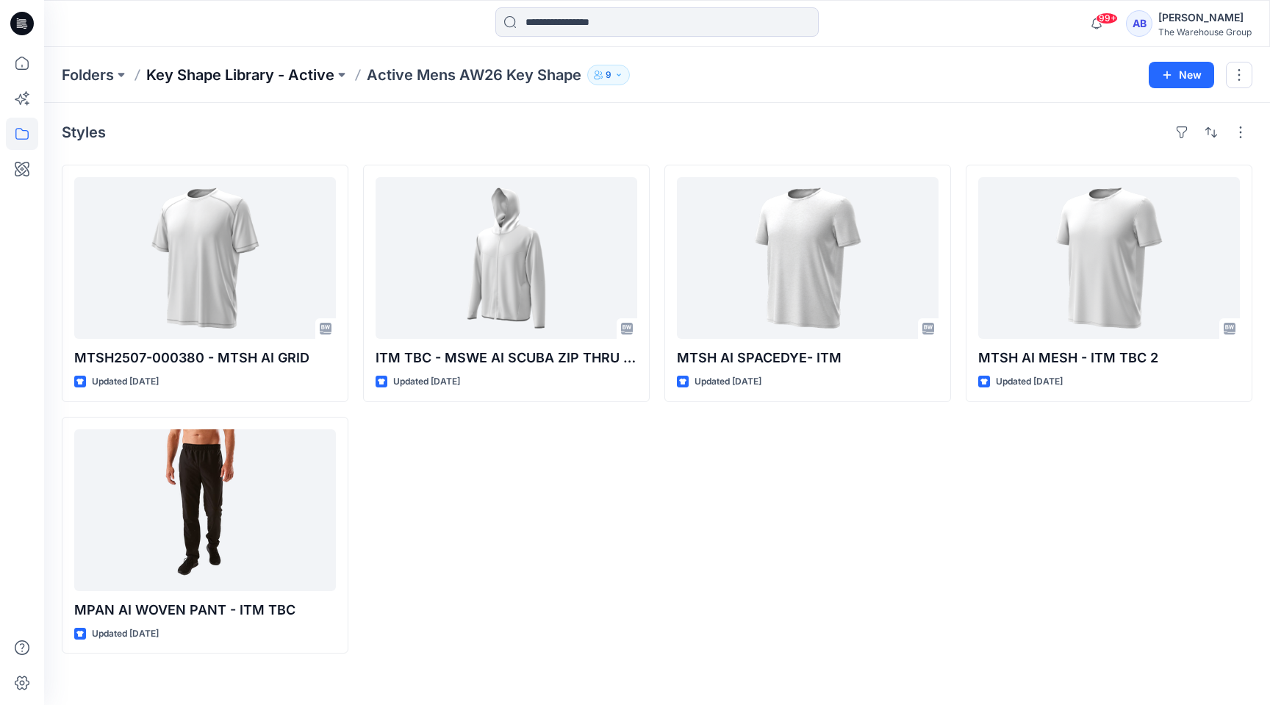
click at [243, 74] on p "Key Shape Library - Active" at bounding box center [240, 75] width 188 height 21
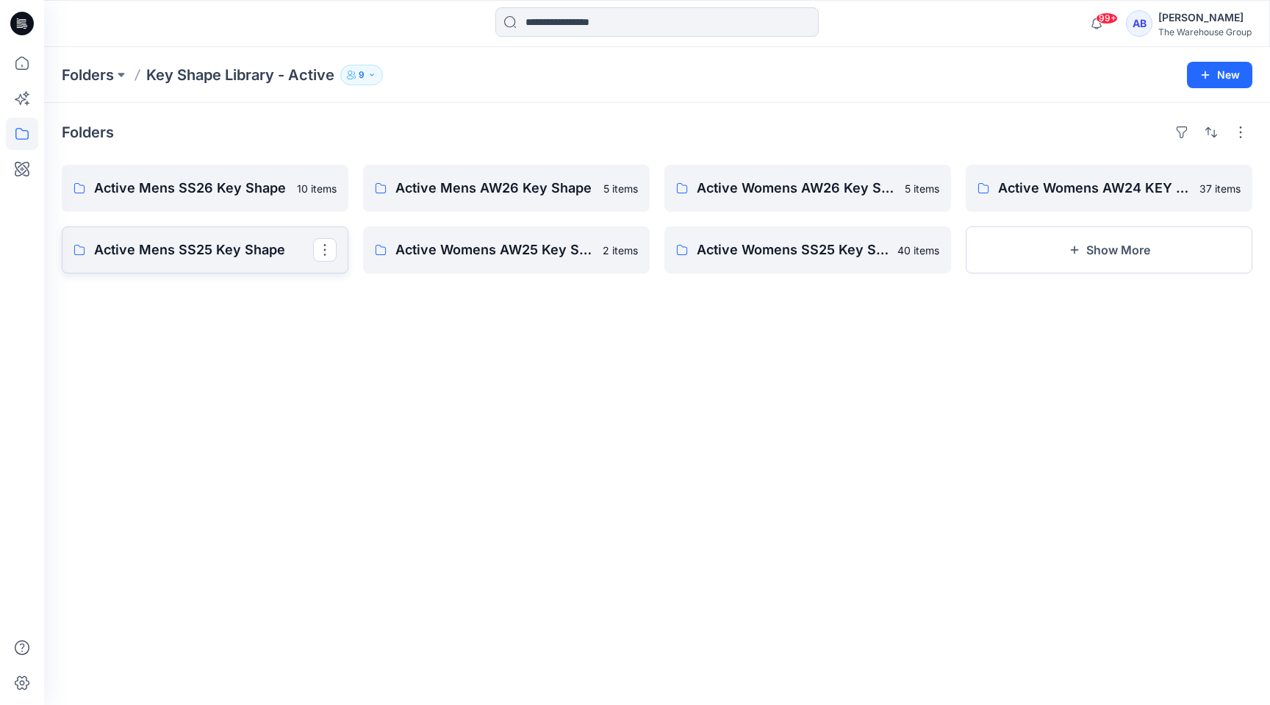
click at [235, 245] on p "Active Mens SS25 Key Shape" at bounding box center [203, 250] width 219 height 21
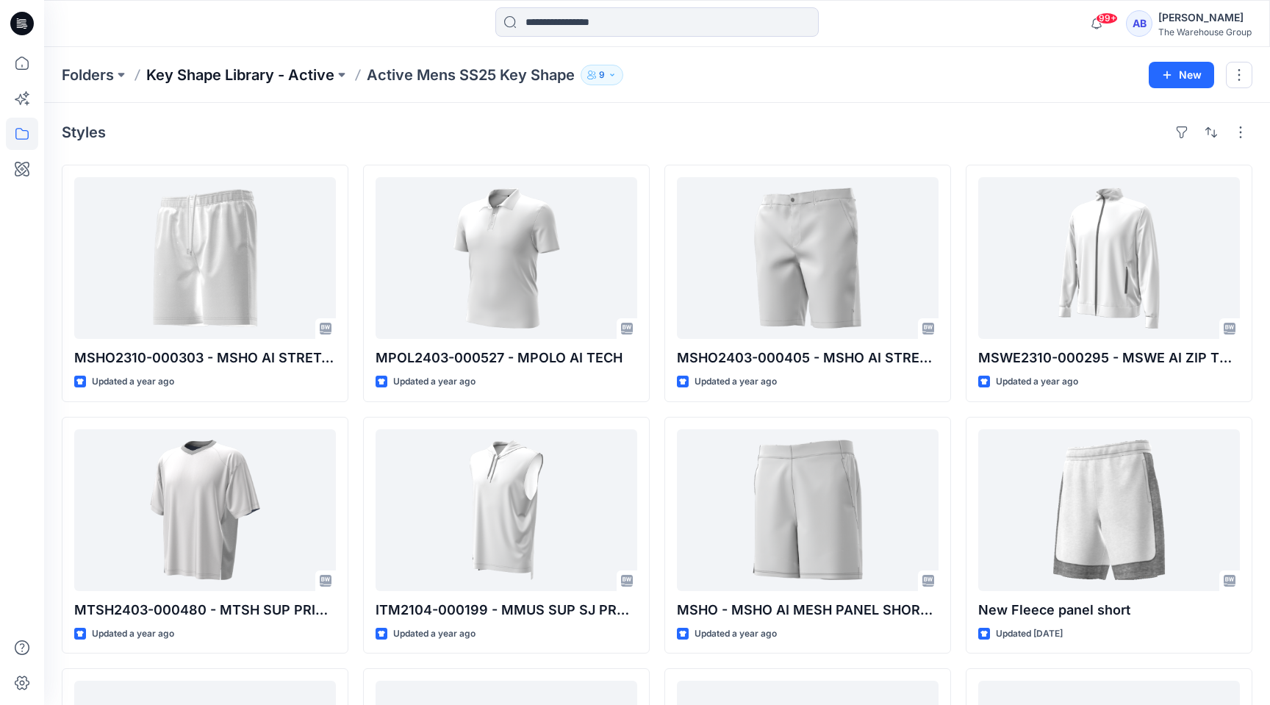
click at [251, 73] on p "Key Shape Library - Active" at bounding box center [240, 75] width 188 height 21
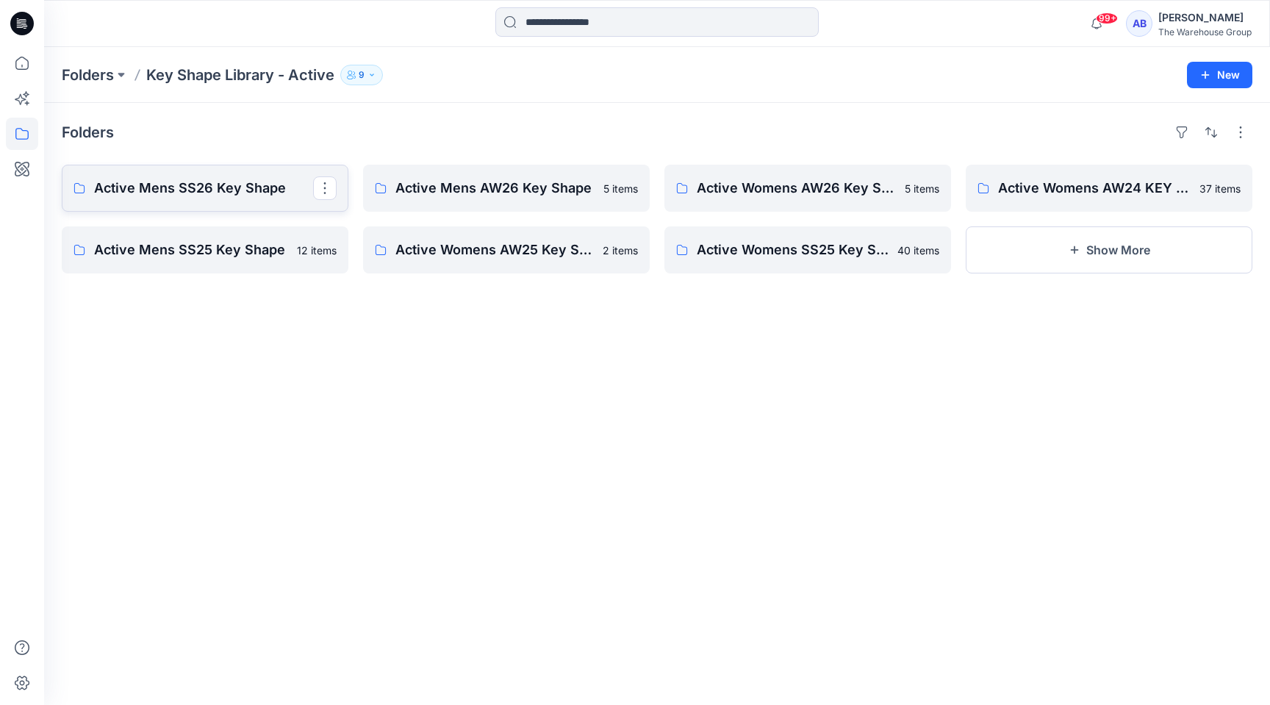
click at [239, 185] on p "Active Mens SS26 Key Shape" at bounding box center [203, 188] width 219 height 21
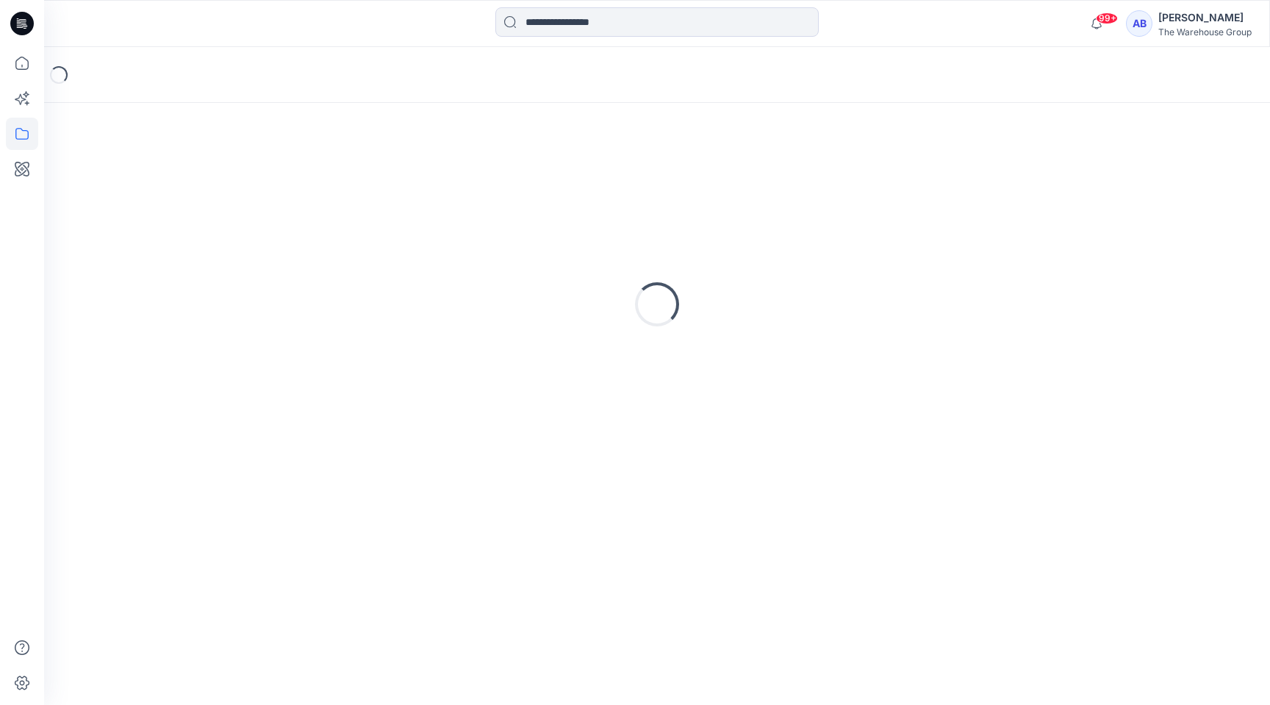
click at [239, 185] on div "Loading..." at bounding box center [657, 305] width 1191 height 368
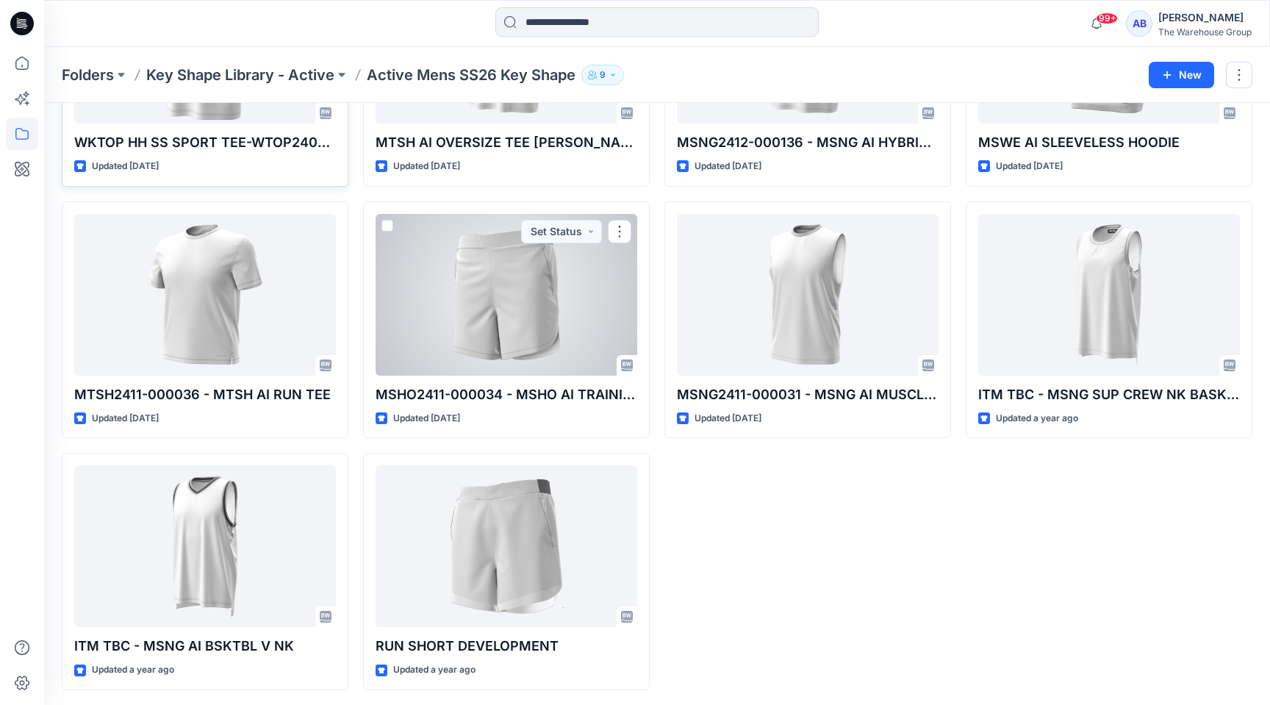
scroll to position [215, 0]
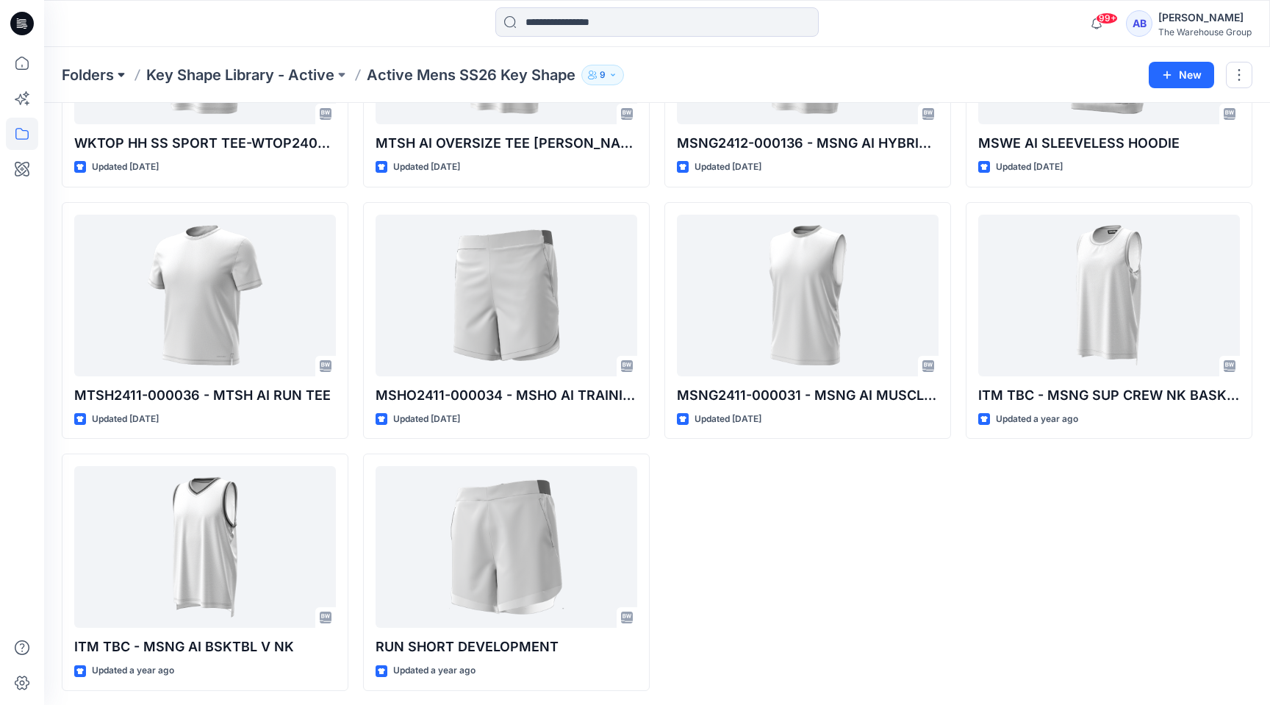
click at [116, 73] on button at bounding box center [121, 75] width 15 height 21
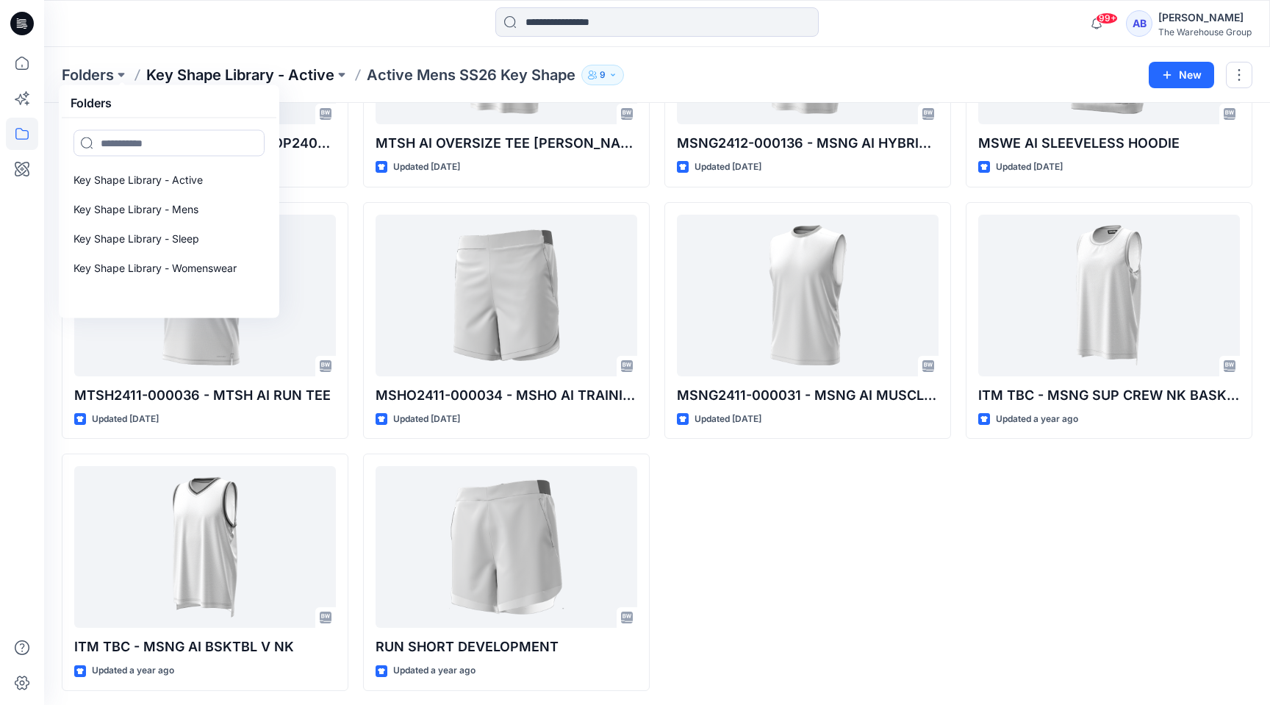
click at [258, 71] on p "Key Shape Library - Active" at bounding box center [240, 75] width 188 height 21
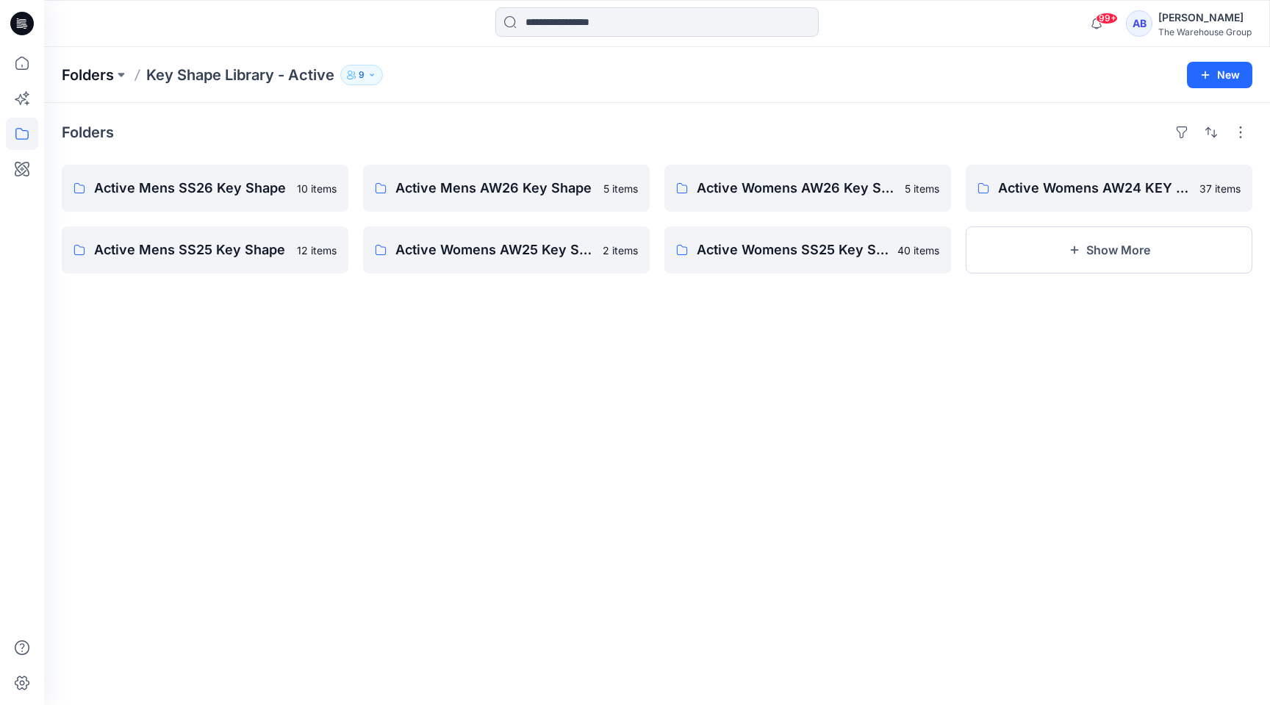
click at [109, 73] on p "Folders" at bounding box center [88, 75] width 52 height 21
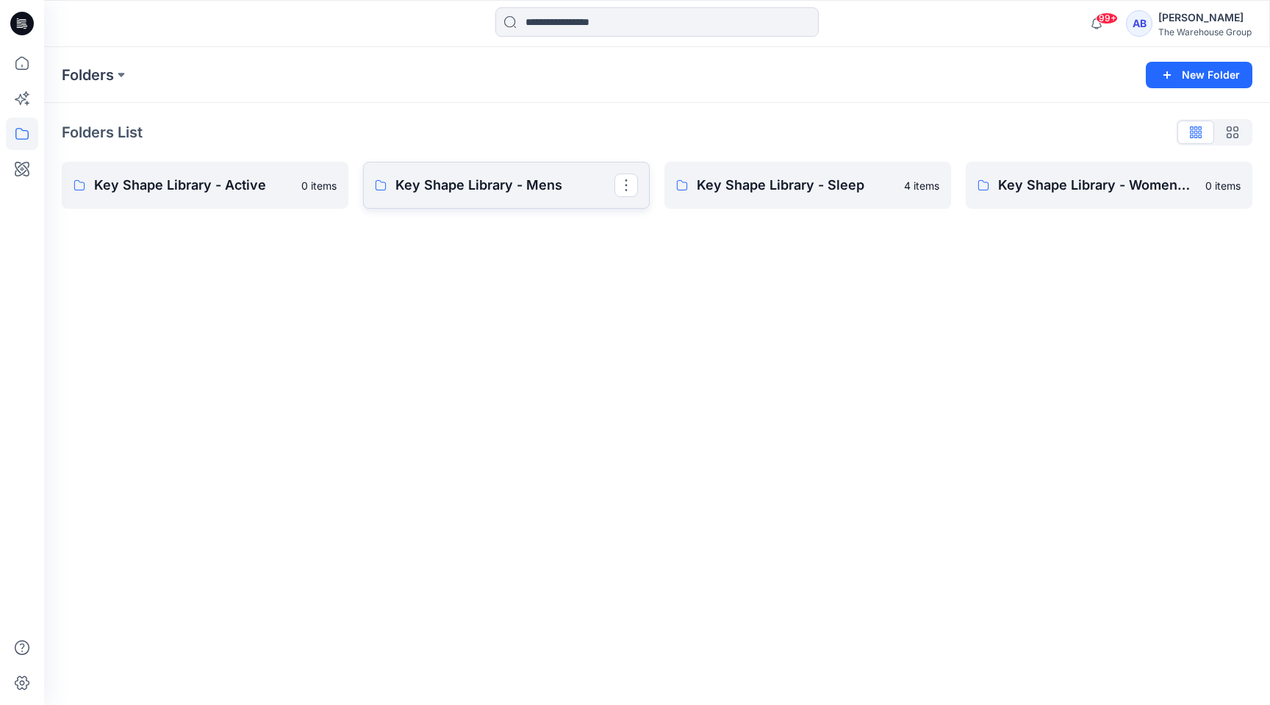
click at [585, 185] on p "Key Shape Library - Mens" at bounding box center [505, 185] width 219 height 21
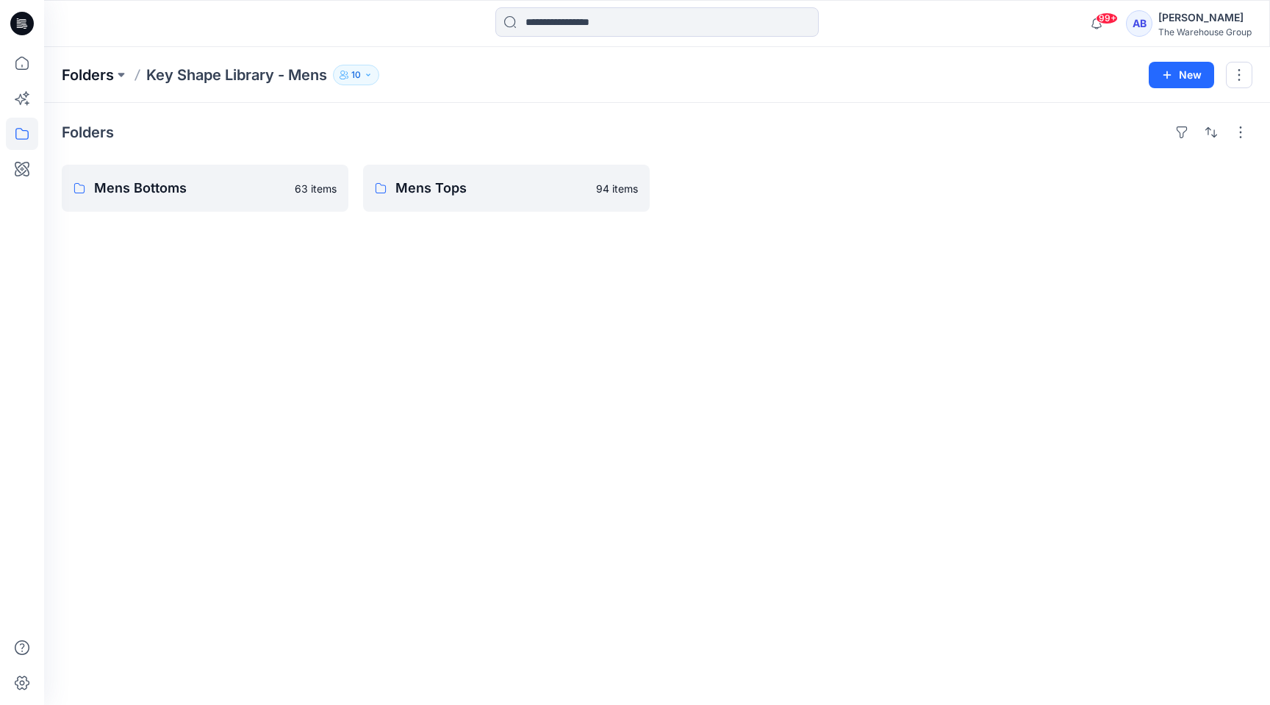
click at [87, 71] on p "Folders" at bounding box center [88, 75] width 52 height 21
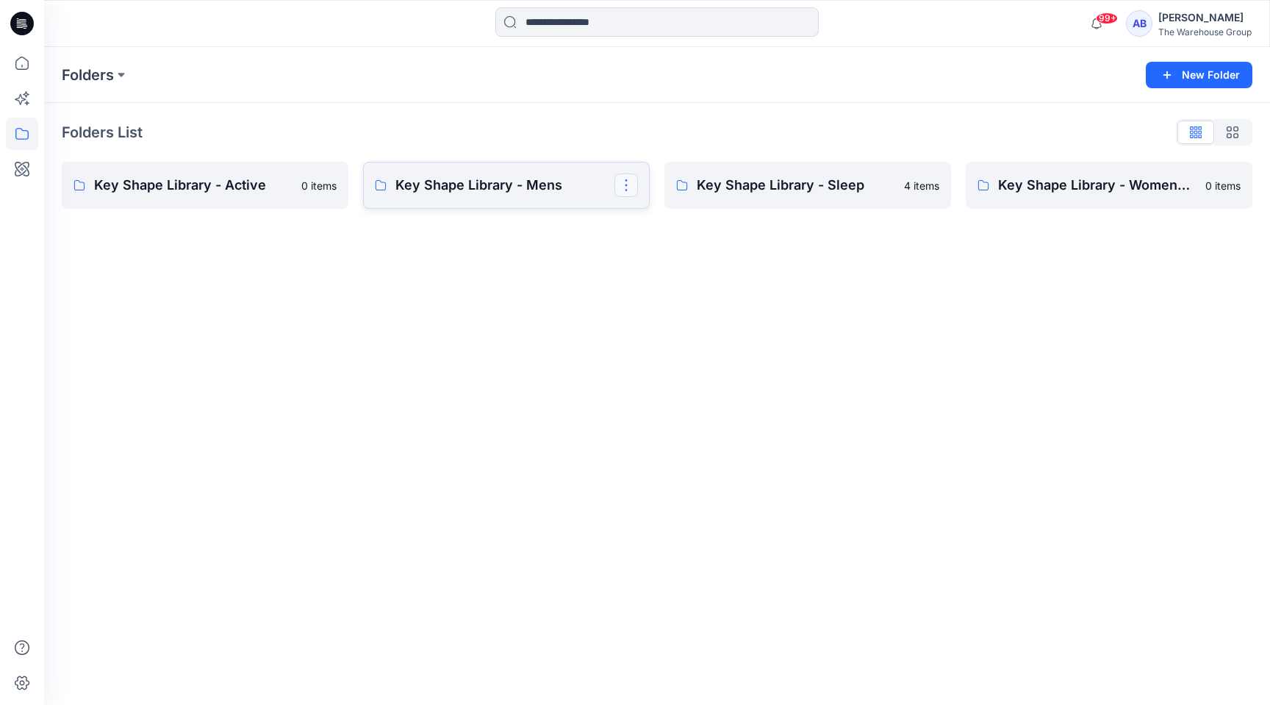
click at [628, 182] on button "button" at bounding box center [627, 186] width 24 height 24
click at [581, 197] on link "Key Shape Library - Mens Edit Duplicate to... Manage Users Delete Folder" at bounding box center [506, 185] width 287 height 47
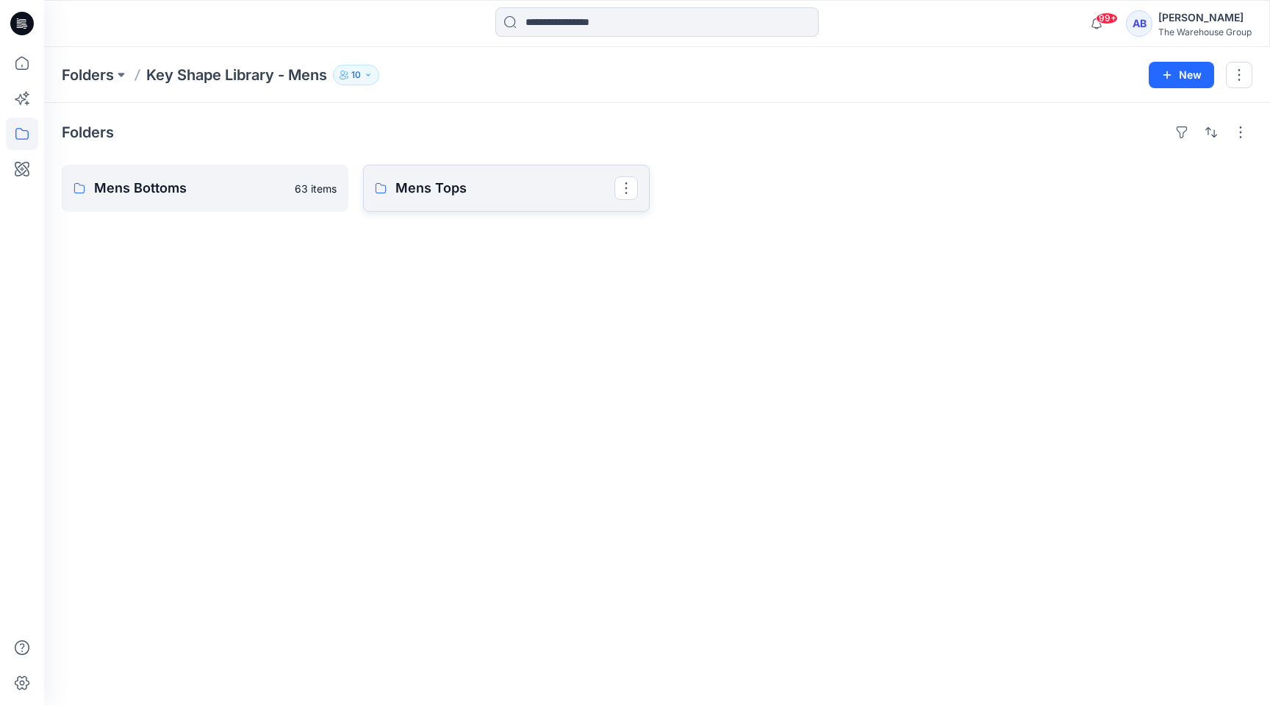
click at [518, 201] on link "Mens Tops" at bounding box center [506, 188] width 287 height 47
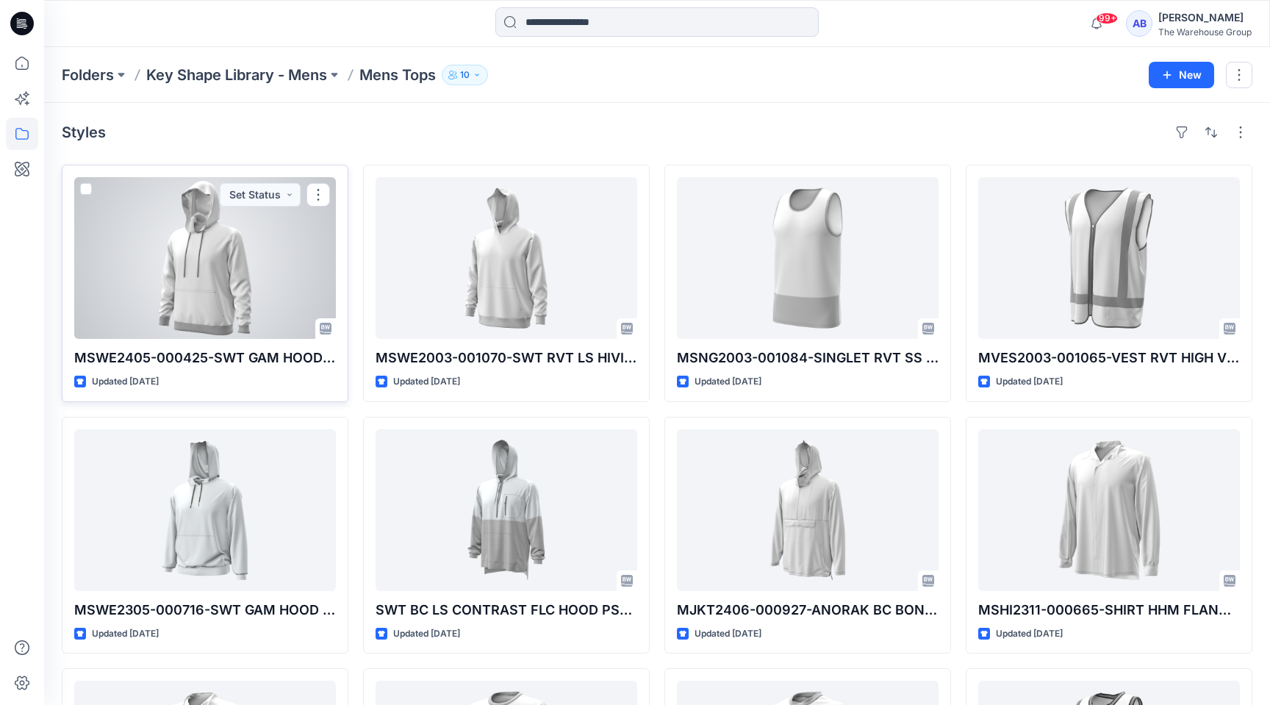
click at [292, 262] on div at bounding box center [205, 258] width 262 height 162
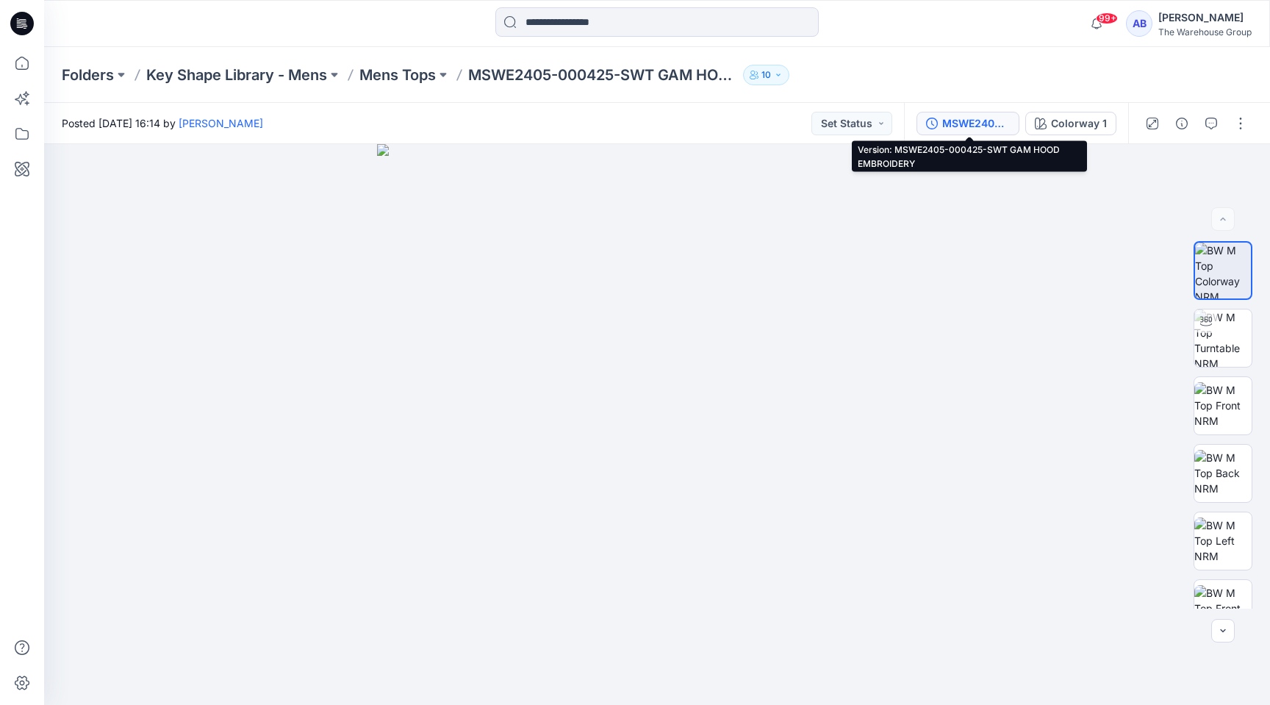
click at [992, 123] on div "MSWE2405-000425-SWT GAM HOOD EMBROIDERY" at bounding box center [977, 123] width 68 height 16
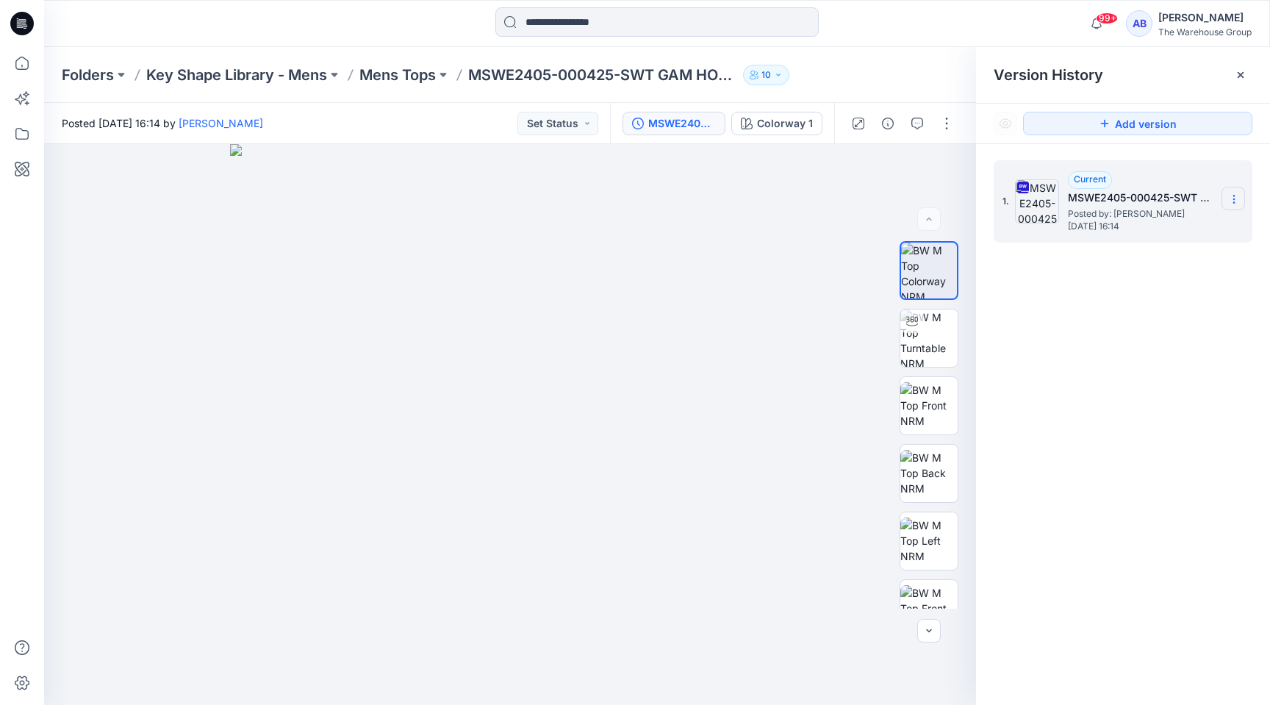
click at [1238, 199] on icon at bounding box center [1235, 199] width 12 height 12
click at [1176, 231] on span "Download Source BW File" at bounding box center [1160, 228] width 124 height 18
